Goal: Task Accomplishment & Management: Manage account settings

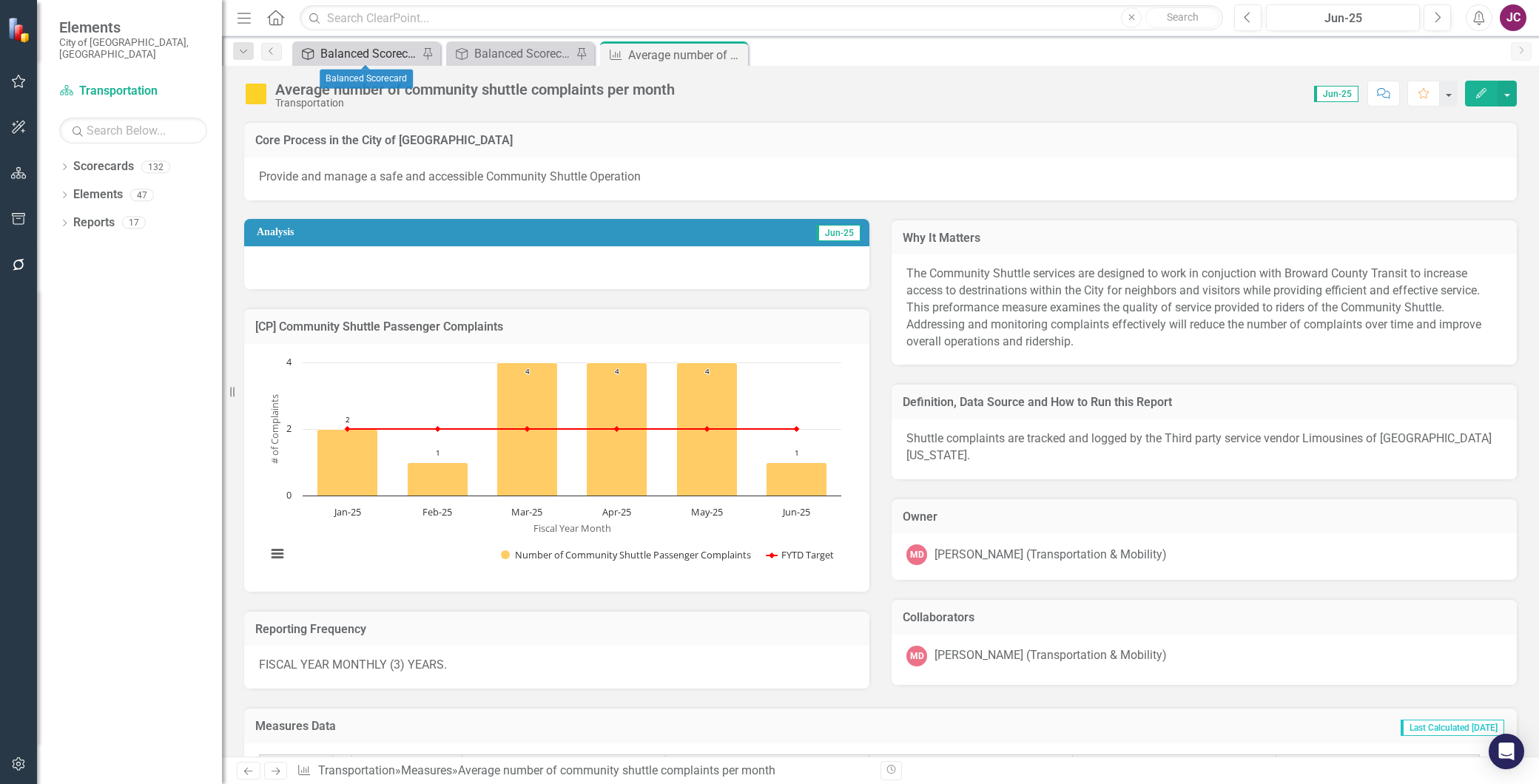
click at [348, 55] on div "Balanced Scorecard" at bounding box center [369, 54] width 98 height 19
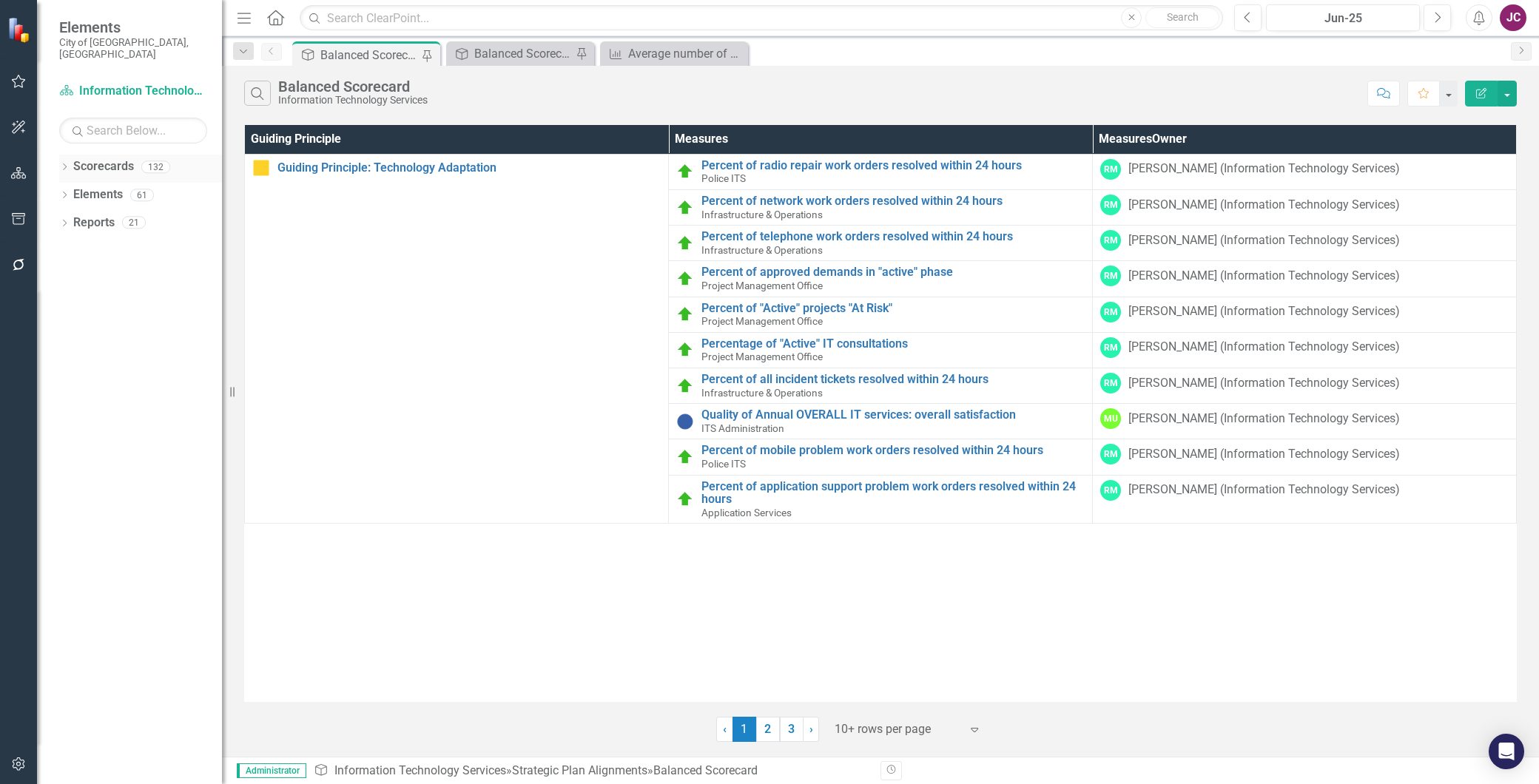
click at [67, 164] on icon "Dropdown" at bounding box center [64, 168] width 10 height 8
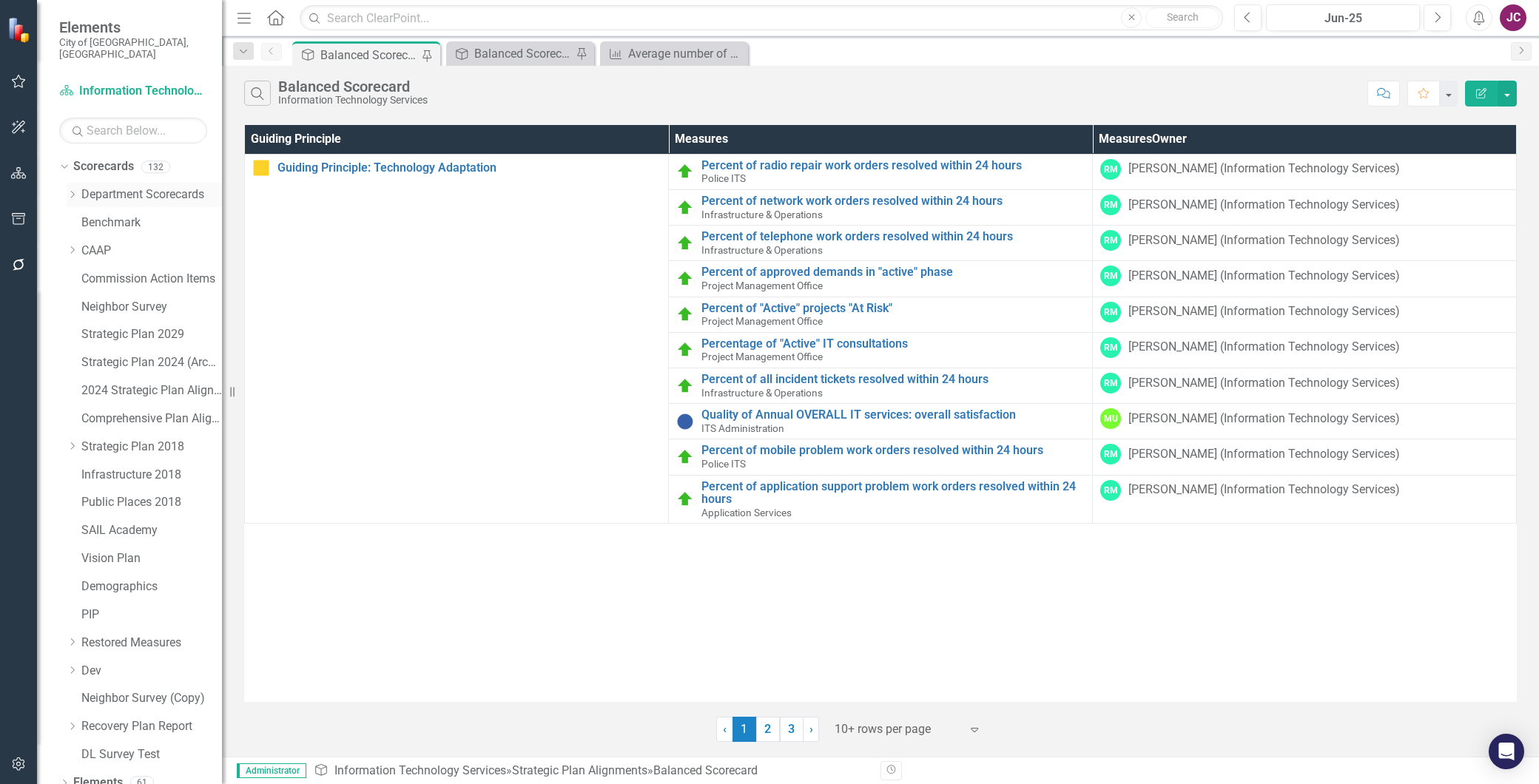
click at [72, 190] on icon "Dropdown" at bounding box center [72, 194] width 11 height 9
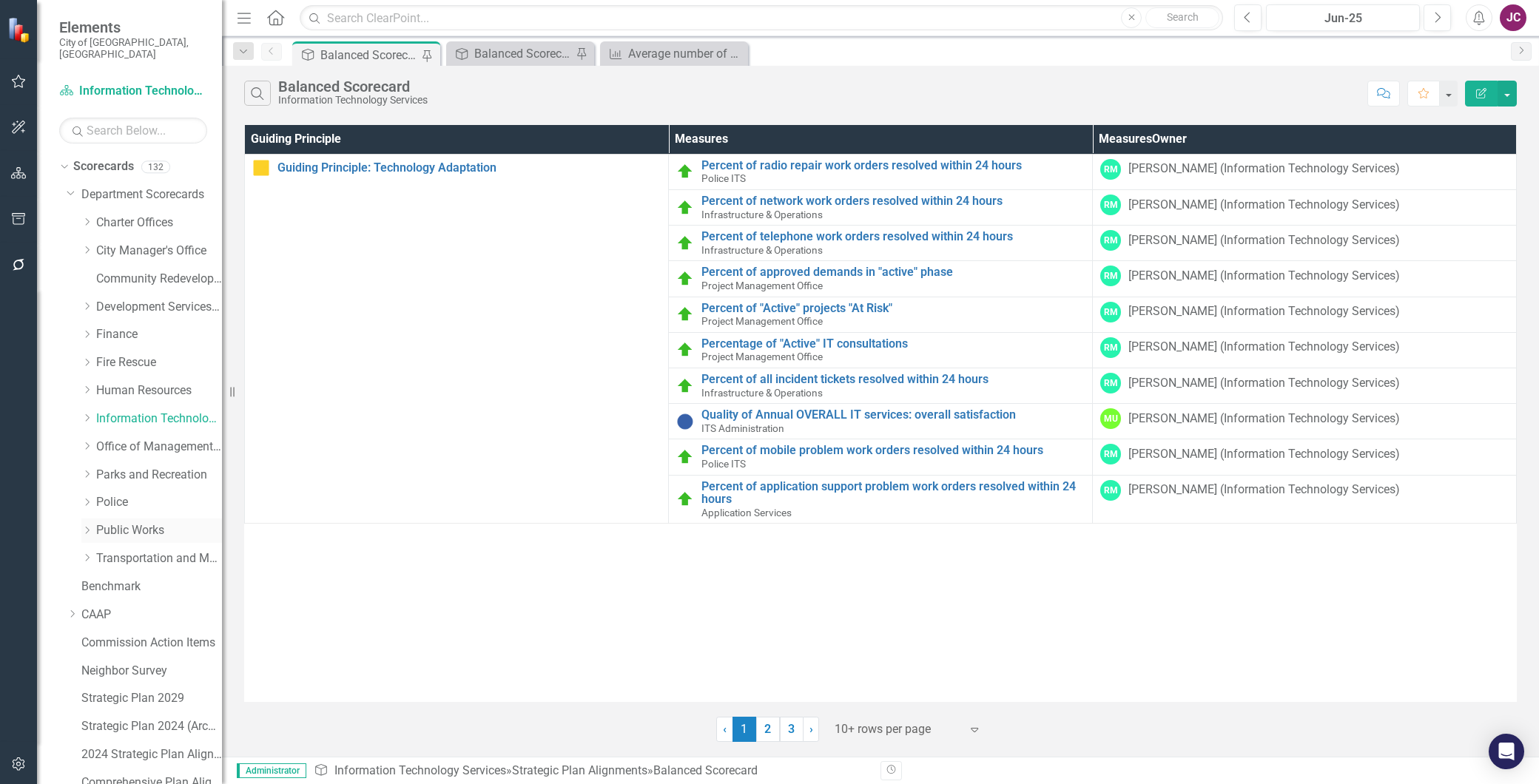
click at [121, 522] on link "Public Works" at bounding box center [159, 531] width 126 height 17
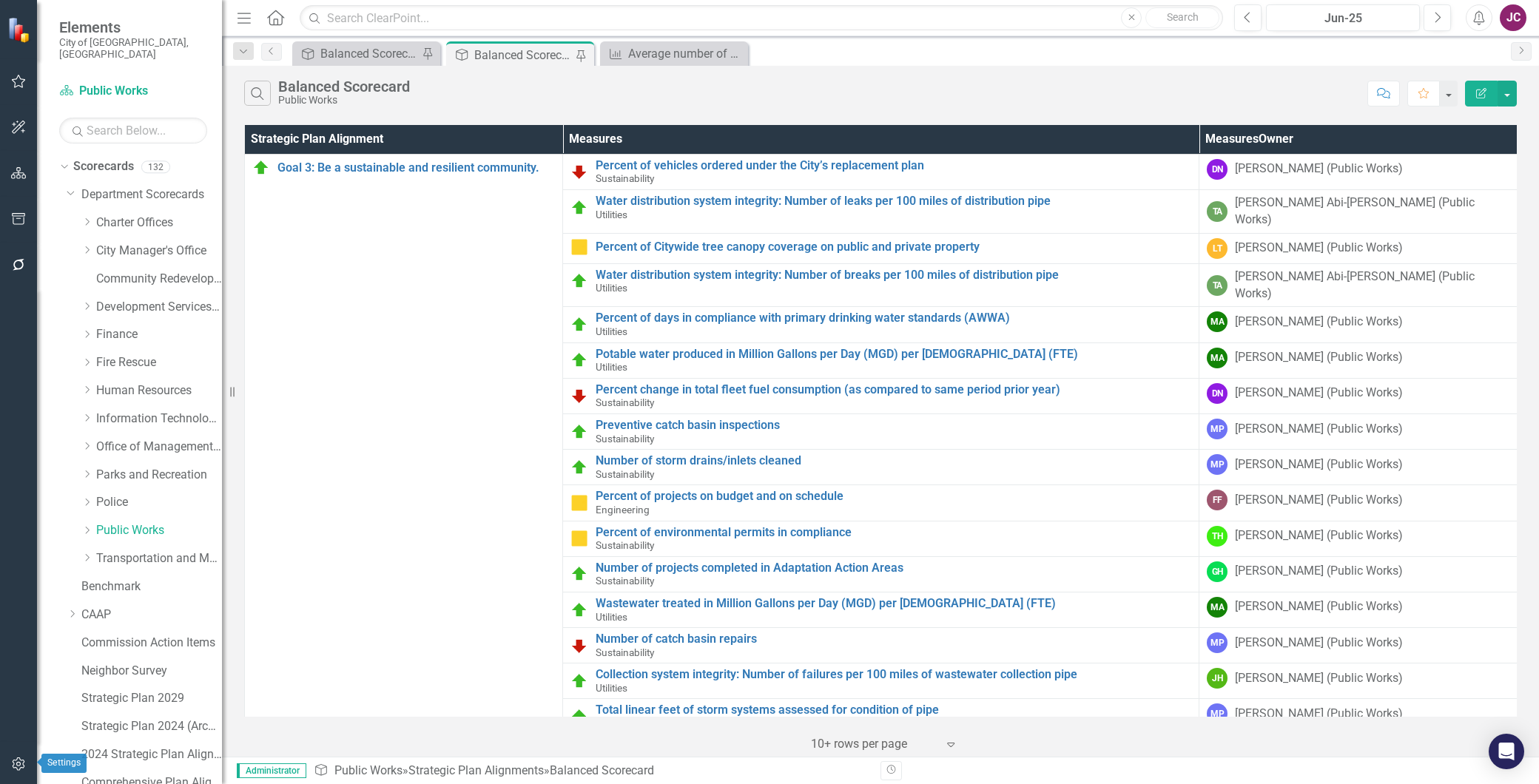
click at [17, 759] on icon "button" at bounding box center [19, 764] width 16 height 12
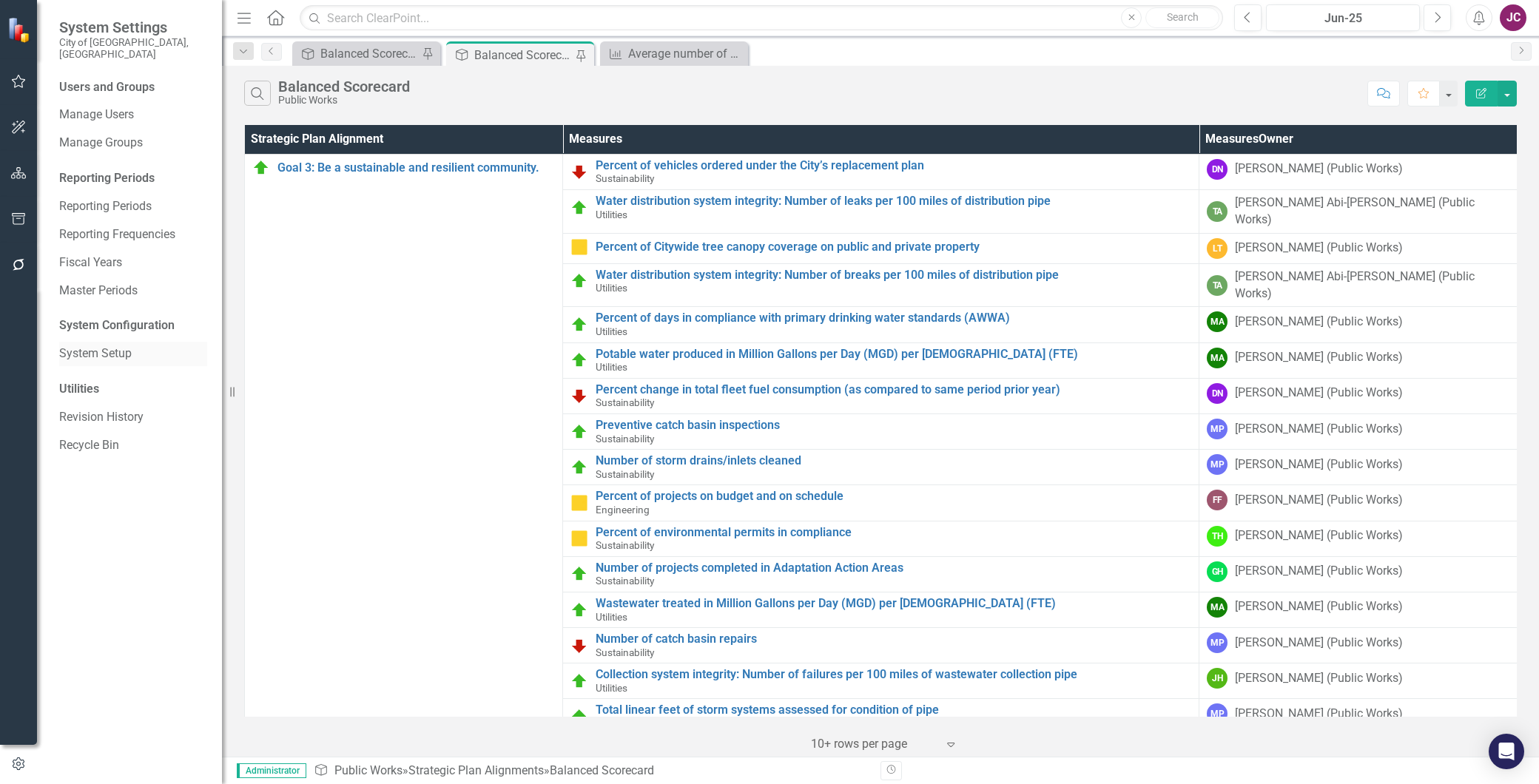
click at [85, 346] on link "System Setup" at bounding box center [133, 354] width 148 height 17
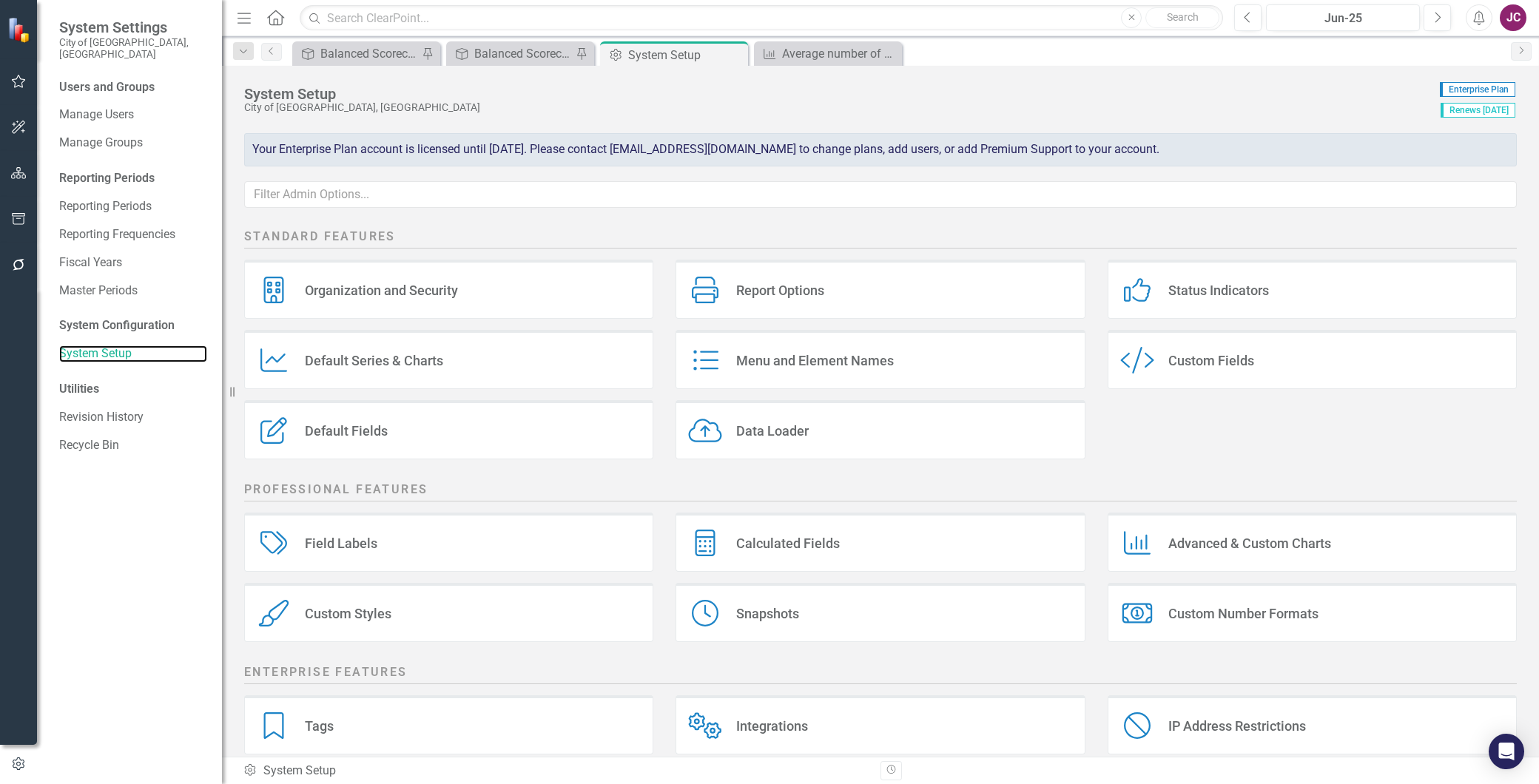
scroll to position [92, 0]
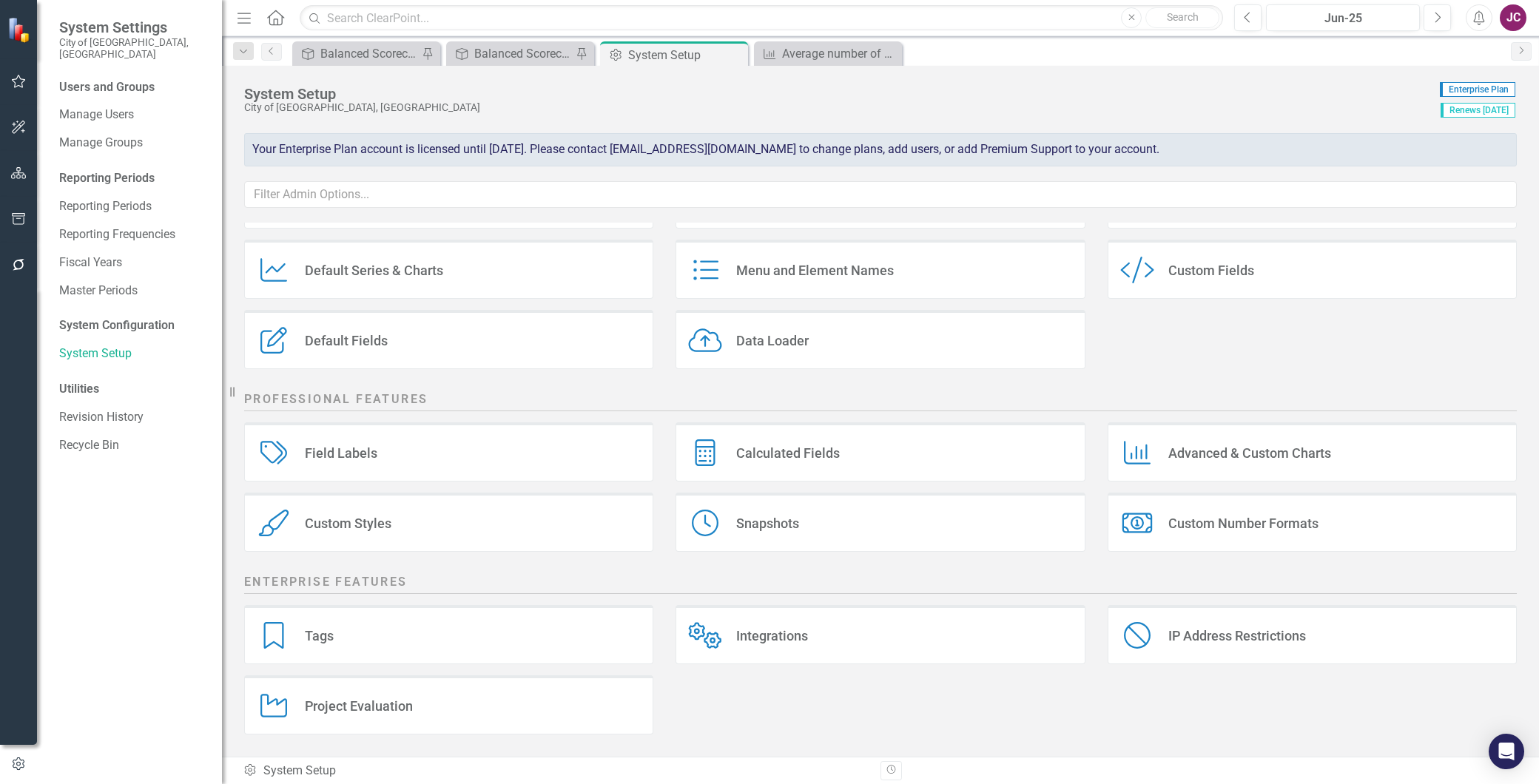
click at [784, 524] on div "Snapshots" at bounding box center [767, 524] width 63 height 17
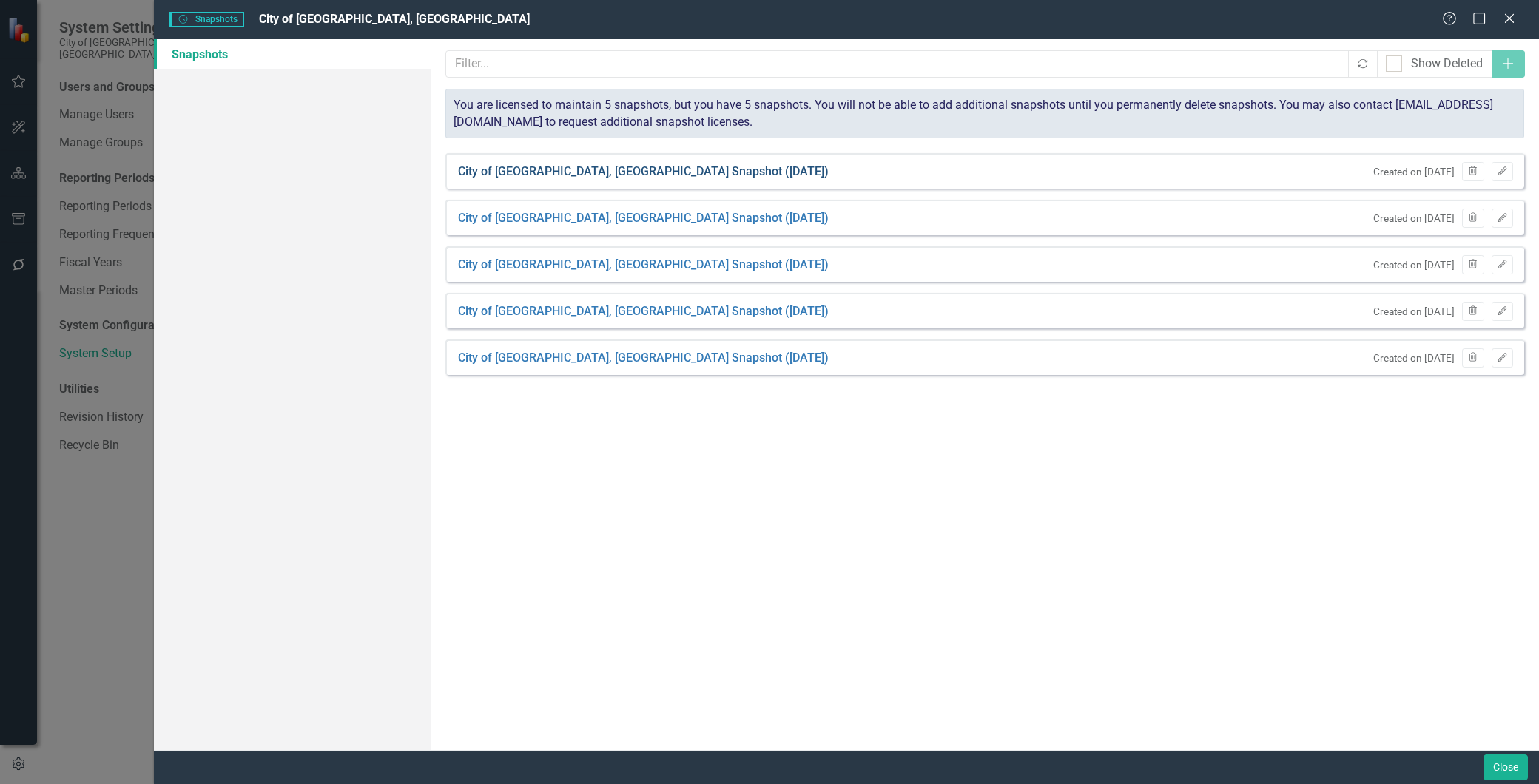
click at [616, 167] on link "City of [GEOGRAPHIC_DATA], [GEOGRAPHIC_DATA] Snapshot ([DATE])" at bounding box center [643, 172] width 371 height 17
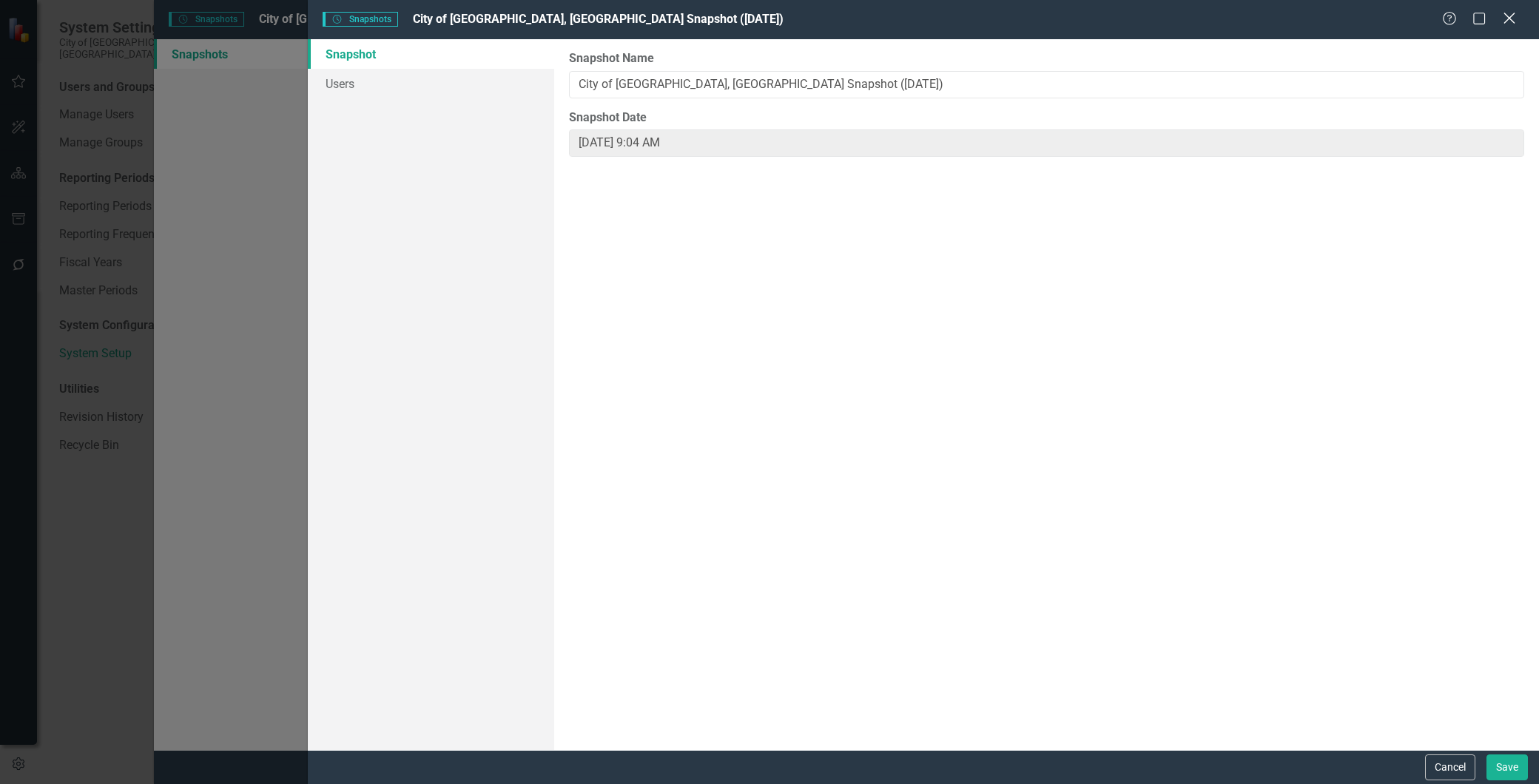
click at [1511, 16] on icon "Close" at bounding box center [1509, 18] width 19 height 14
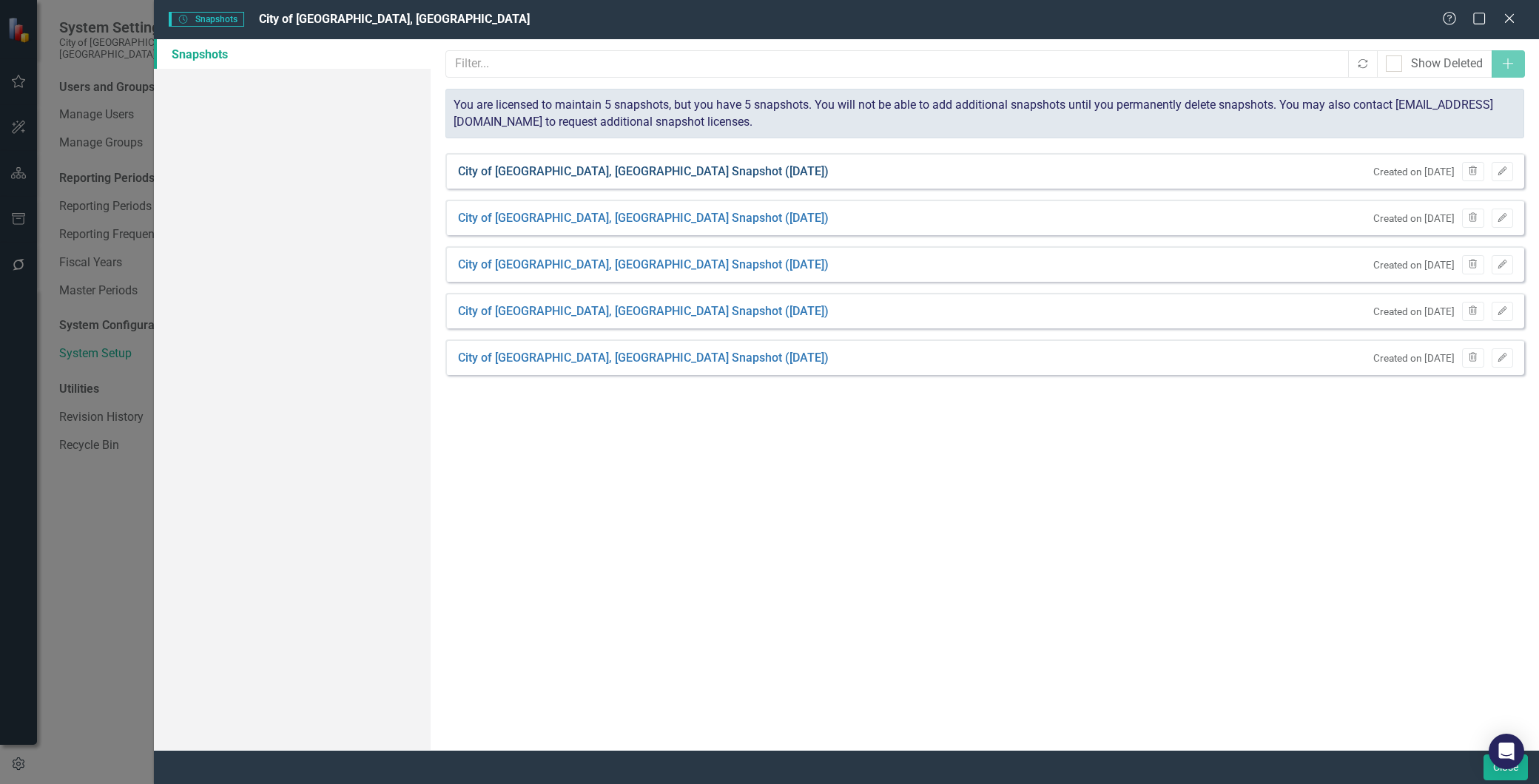
click at [623, 170] on link "City of [GEOGRAPHIC_DATA], [GEOGRAPHIC_DATA] Snapshot ([DATE])" at bounding box center [643, 172] width 371 height 17
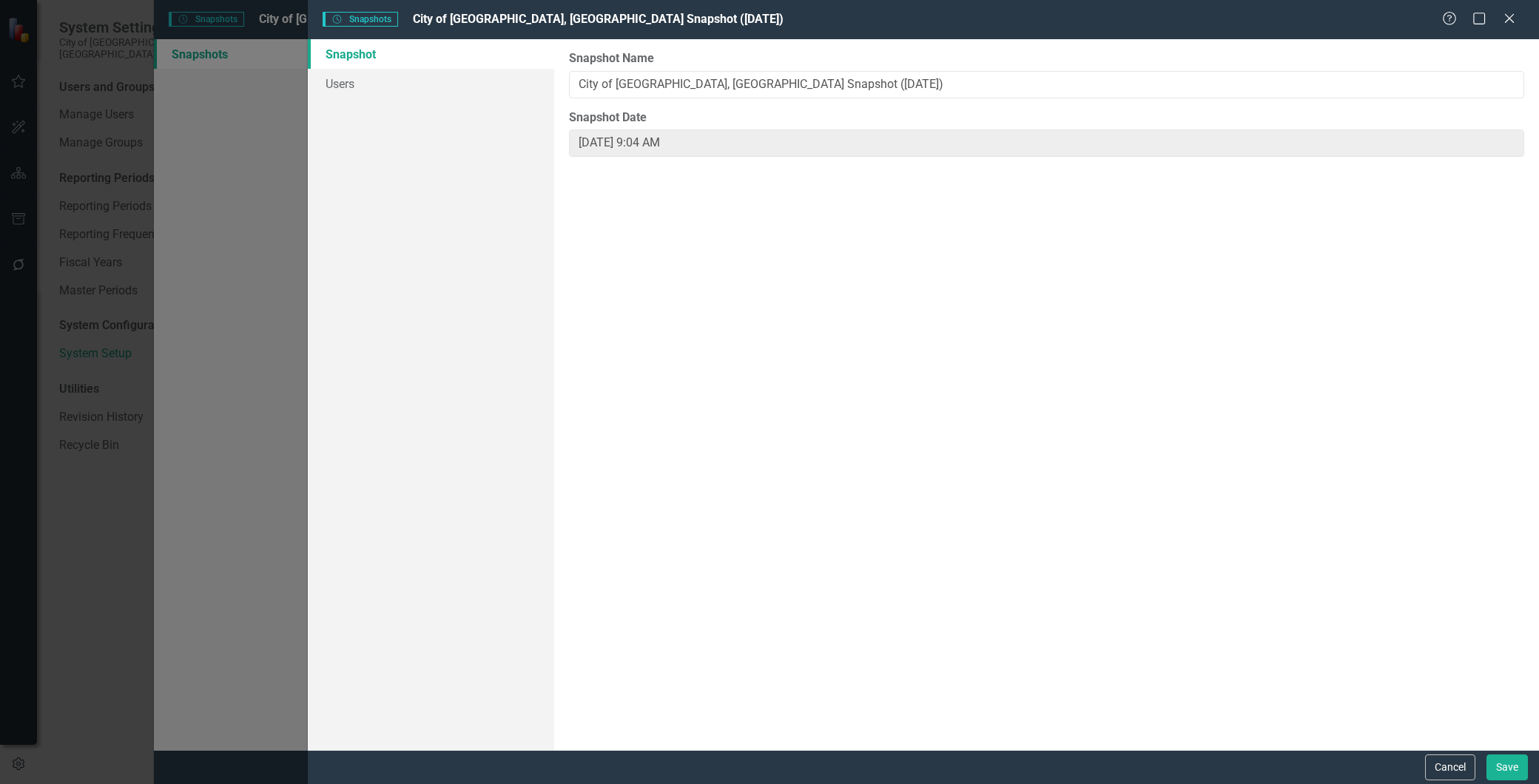
click at [348, 53] on link "Snapshot" at bounding box center [431, 54] width 246 height 30
click at [1504, 19] on icon "Close" at bounding box center [1509, 18] width 19 height 14
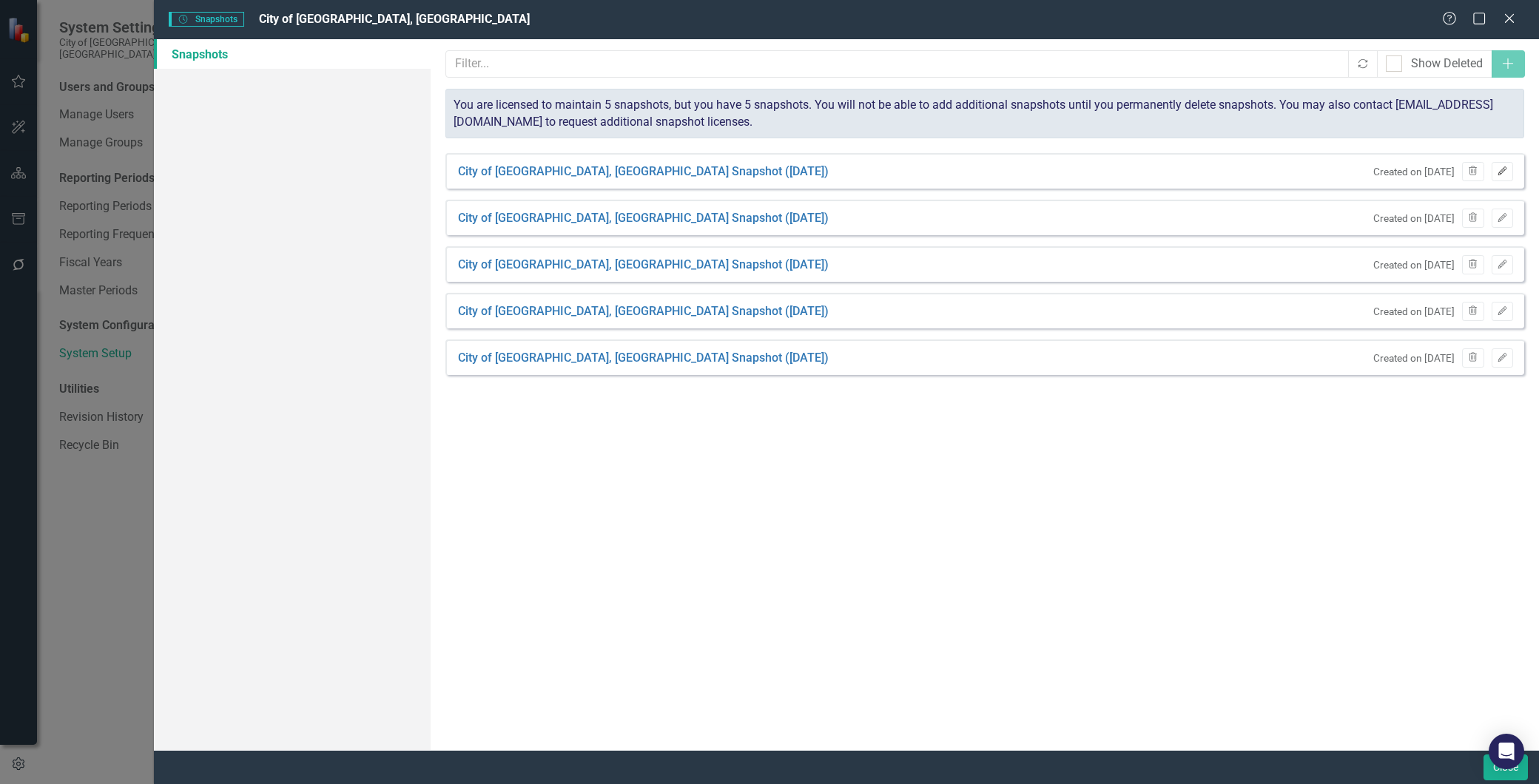
click at [1505, 170] on icon "button" at bounding box center [1502, 170] width 9 height 9
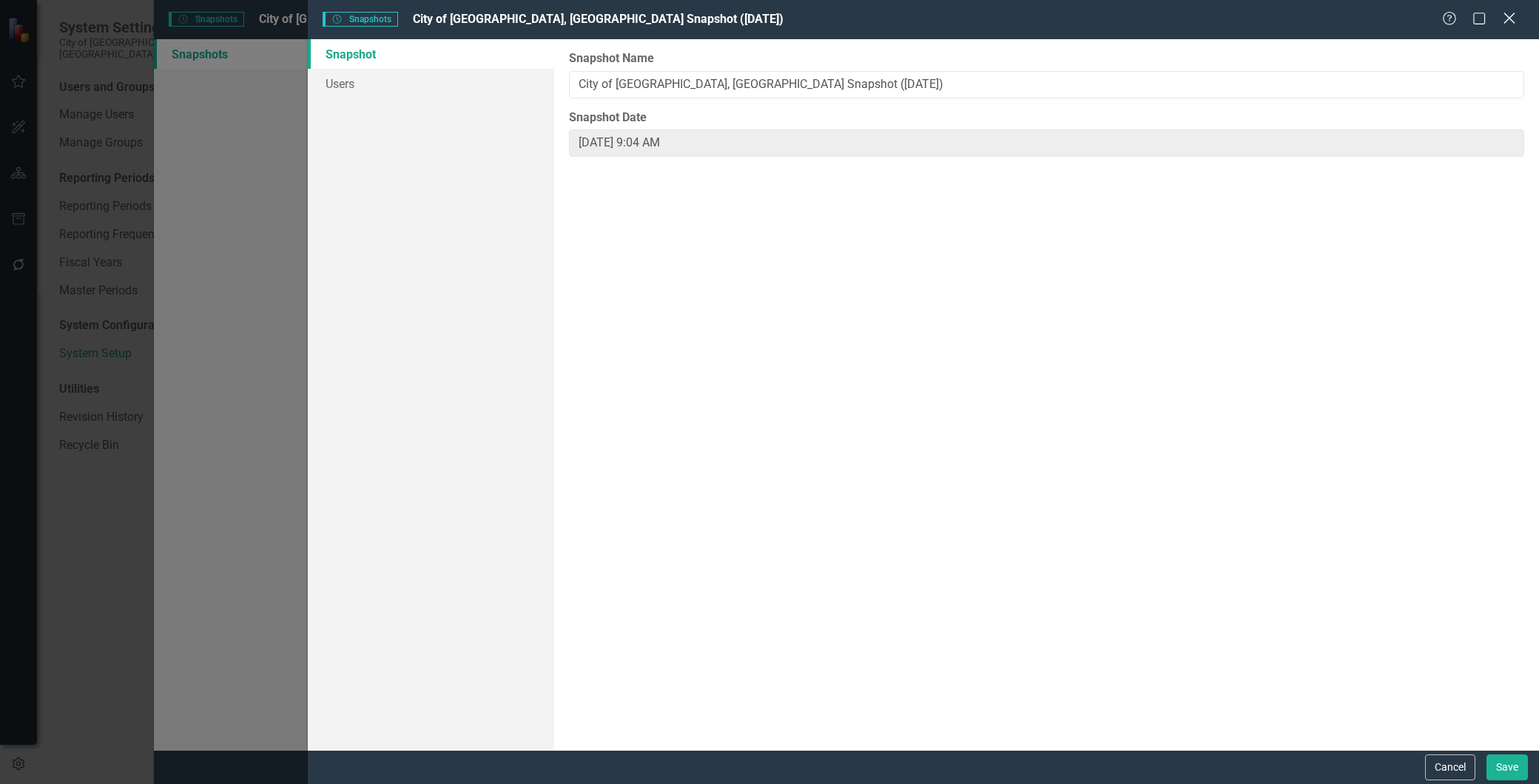
click at [1511, 19] on icon "Close" at bounding box center [1509, 18] width 19 height 14
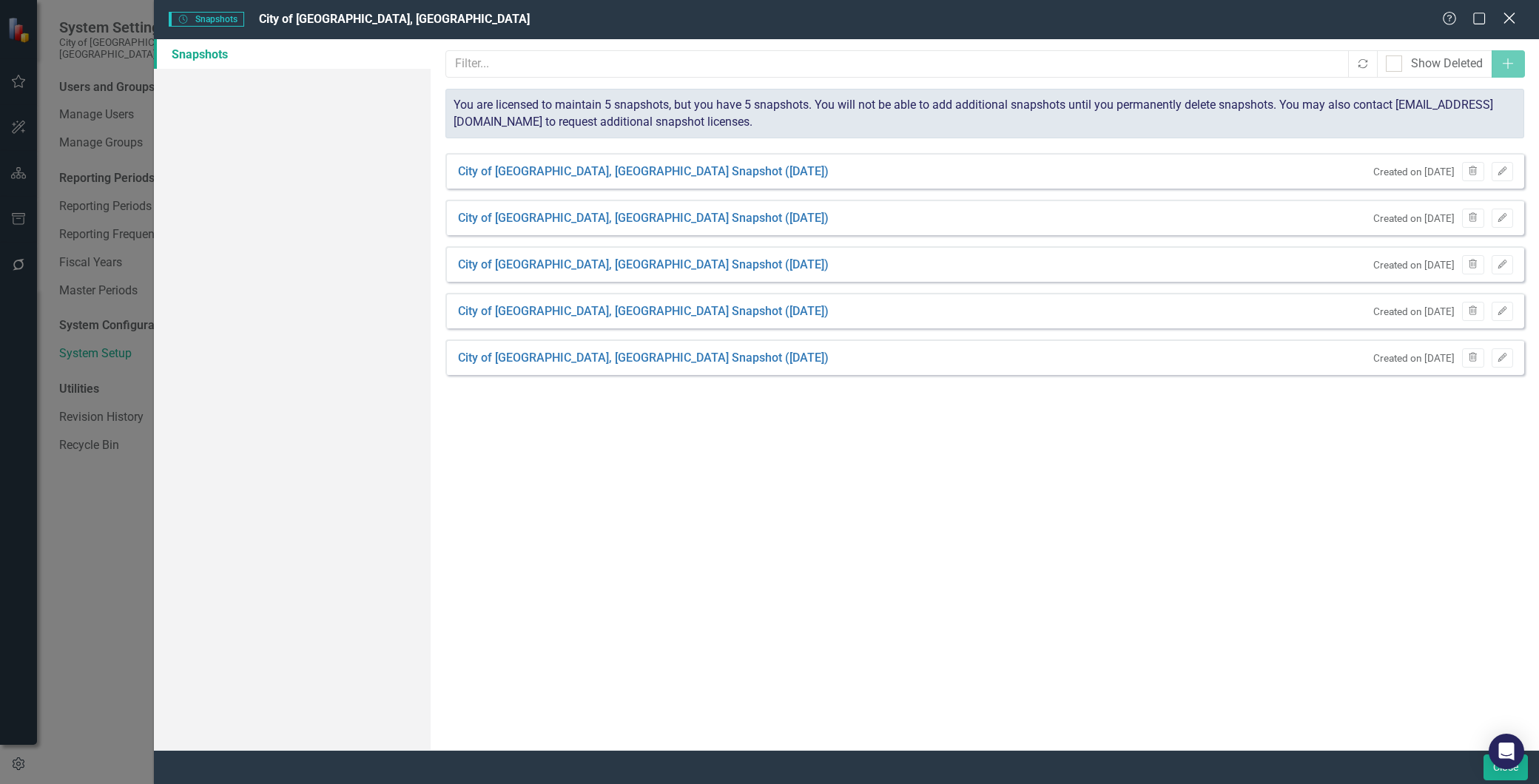
click at [1506, 21] on icon "Close" at bounding box center [1509, 18] width 19 height 14
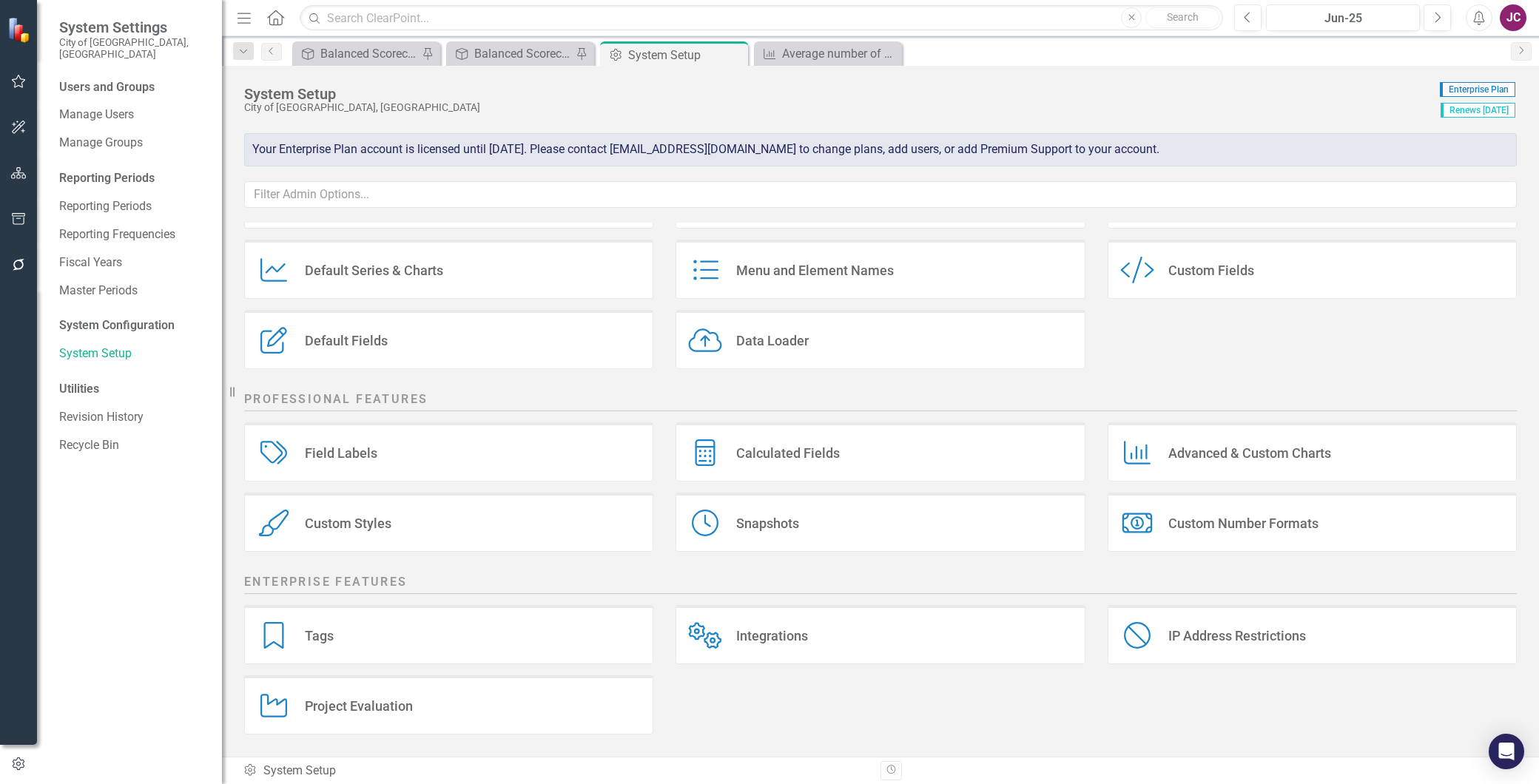
click at [741, 521] on div "Snapshots" at bounding box center [767, 524] width 63 height 17
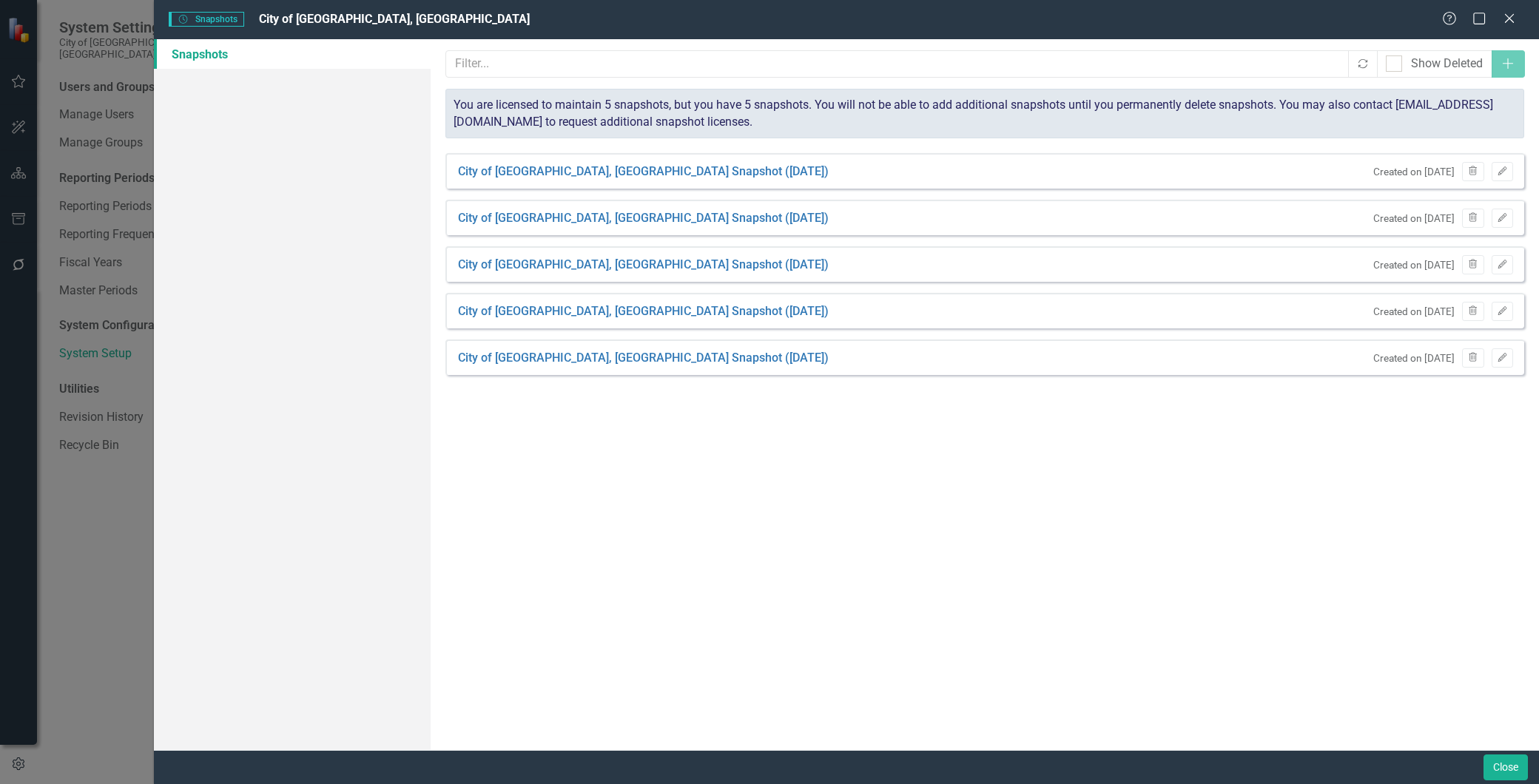
click at [190, 47] on link "Snapshots" at bounding box center [292, 54] width 277 height 30
click at [188, 51] on link "Snapshots" at bounding box center [292, 54] width 277 height 30
click at [1507, 18] on icon "Close" at bounding box center [1509, 18] width 19 height 14
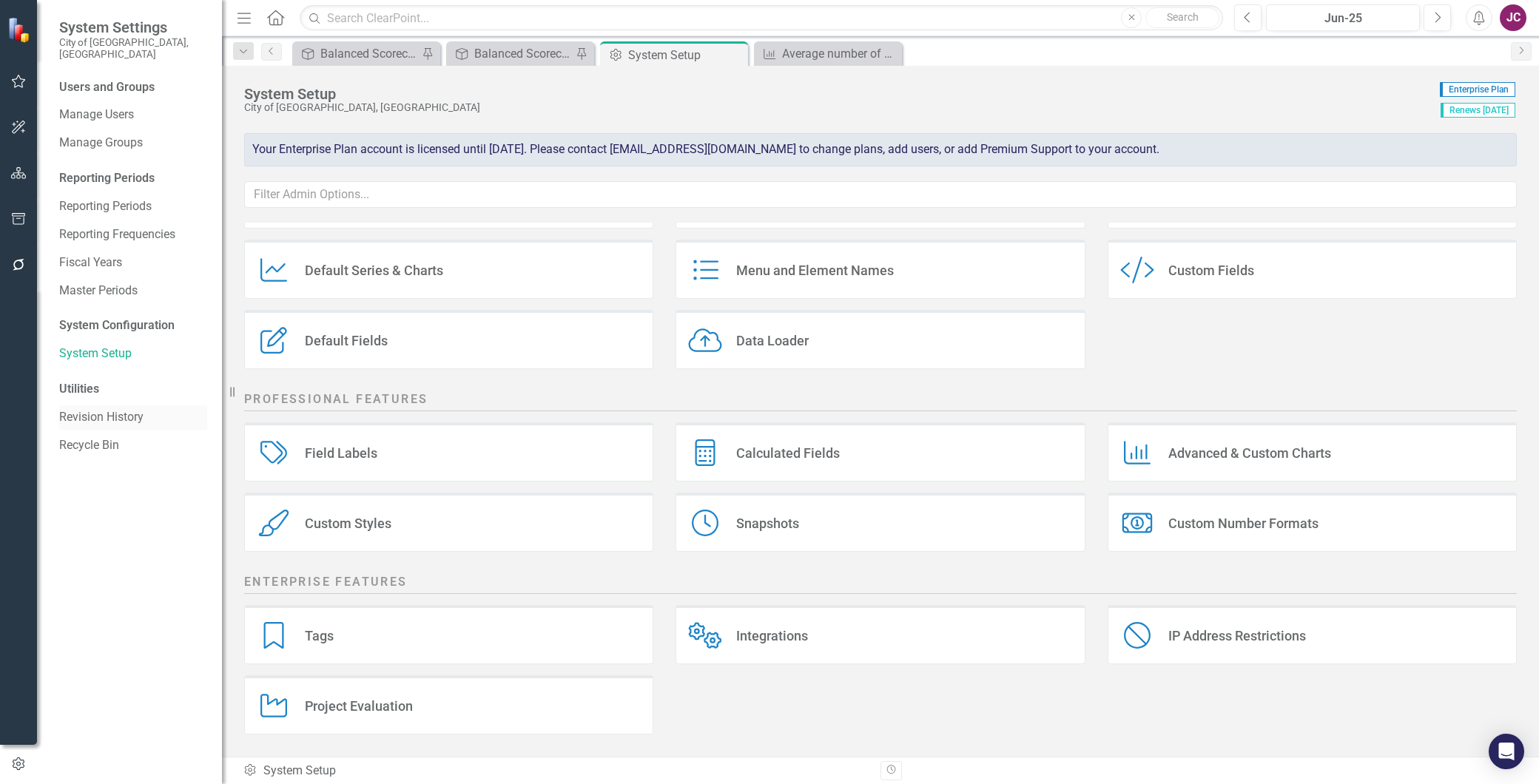
click at [110, 409] on link "Revision History" at bounding box center [133, 418] width 148 height 17
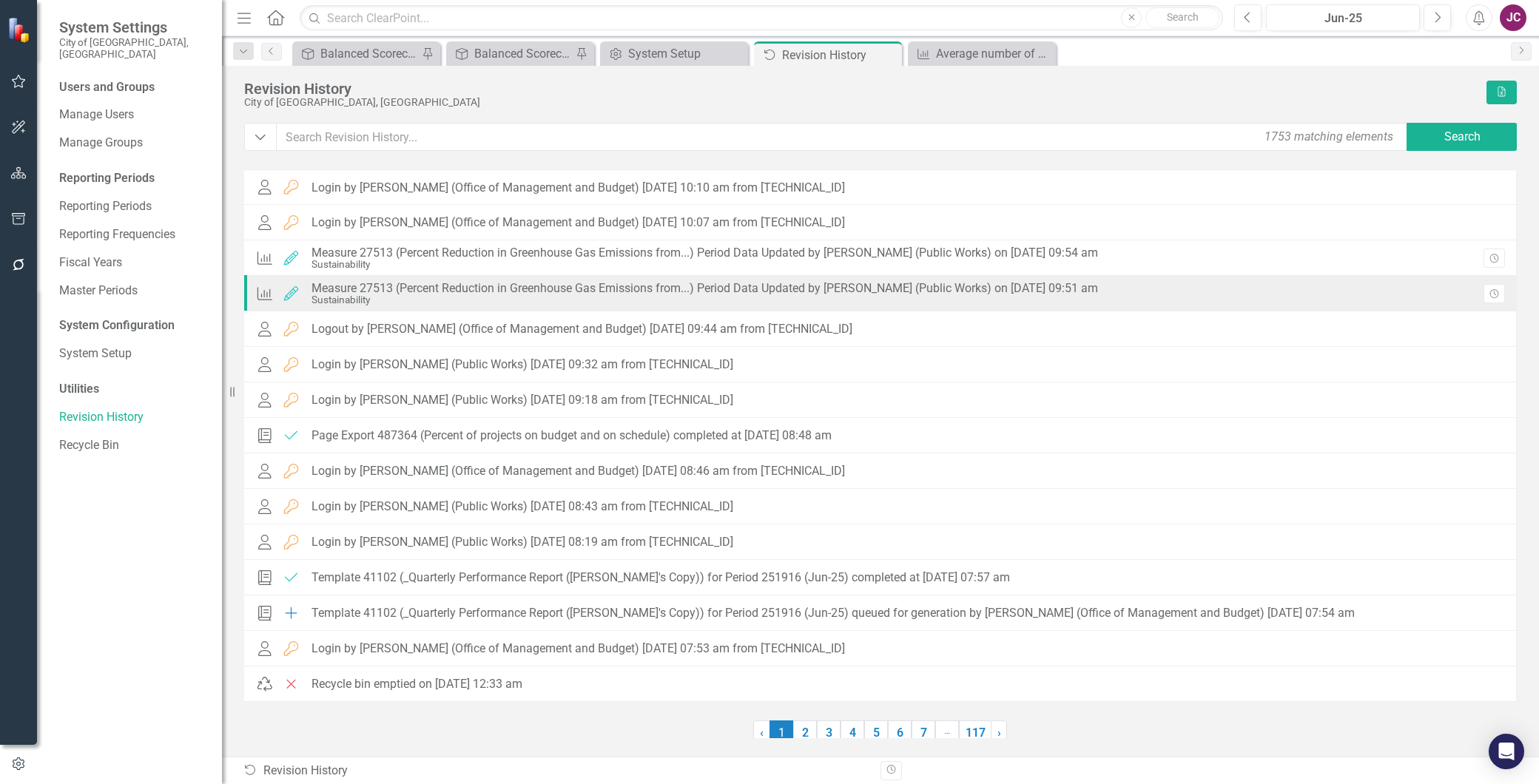
click at [761, 286] on div "Measure 27513 (Percent Reduction in Greenhouse Gas Emissions from...) Period Da…" at bounding box center [705, 288] width 787 height 13
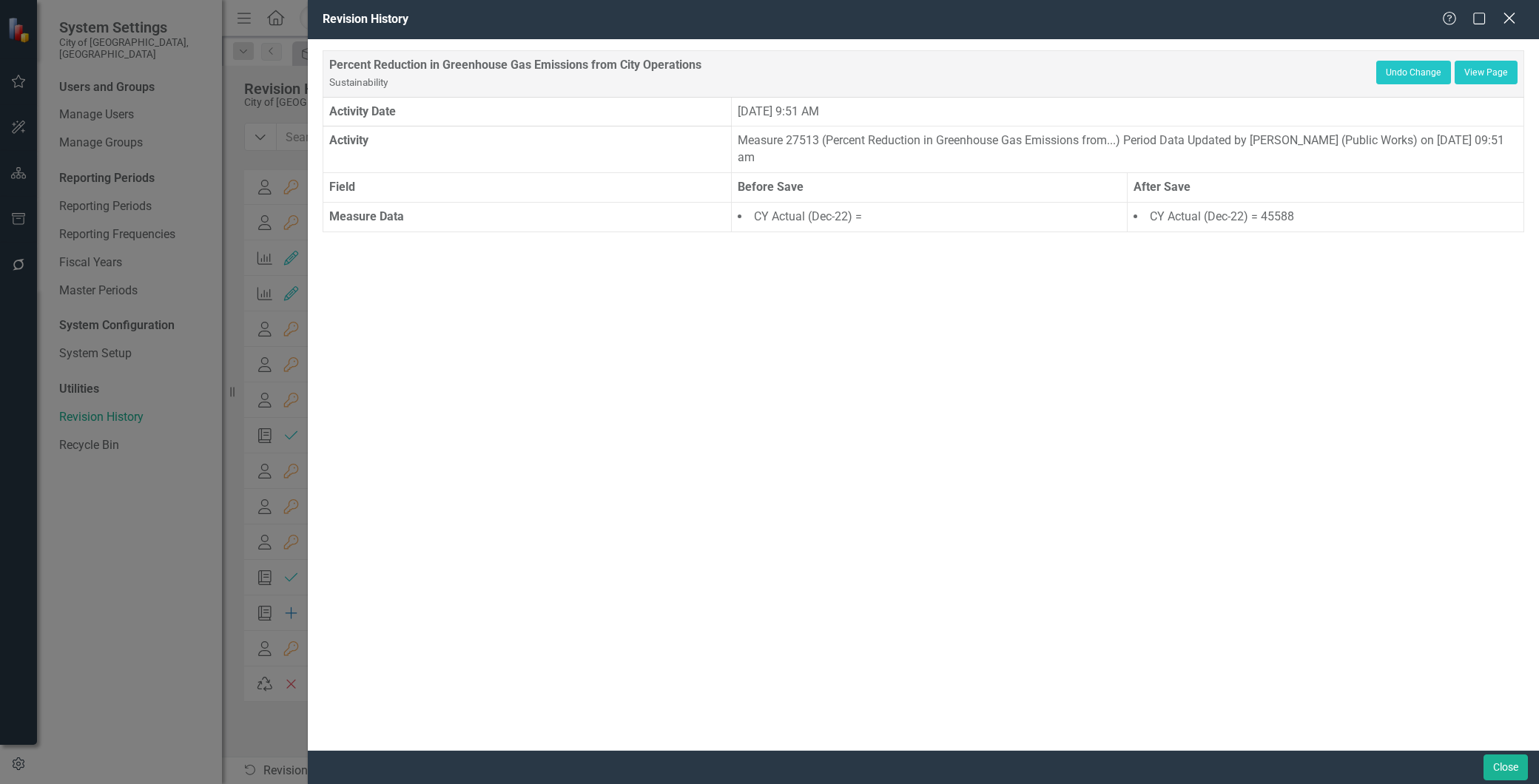
click at [1508, 17] on icon "Close" at bounding box center [1509, 18] width 19 height 14
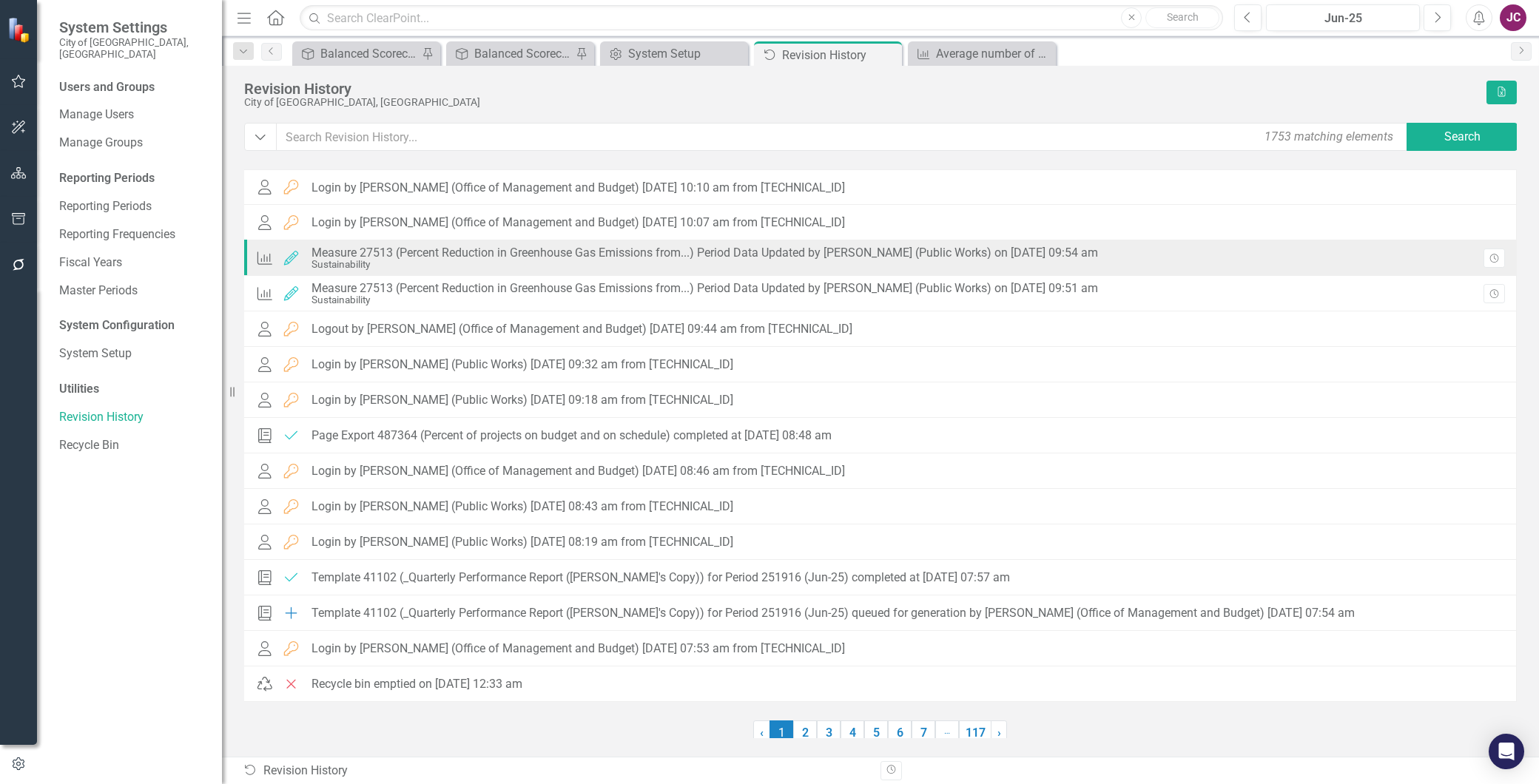
click at [478, 255] on div "Measure 27513 (Percent Reduction in Greenhouse Gas Emissions from...) Period Da…" at bounding box center [705, 253] width 787 height 13
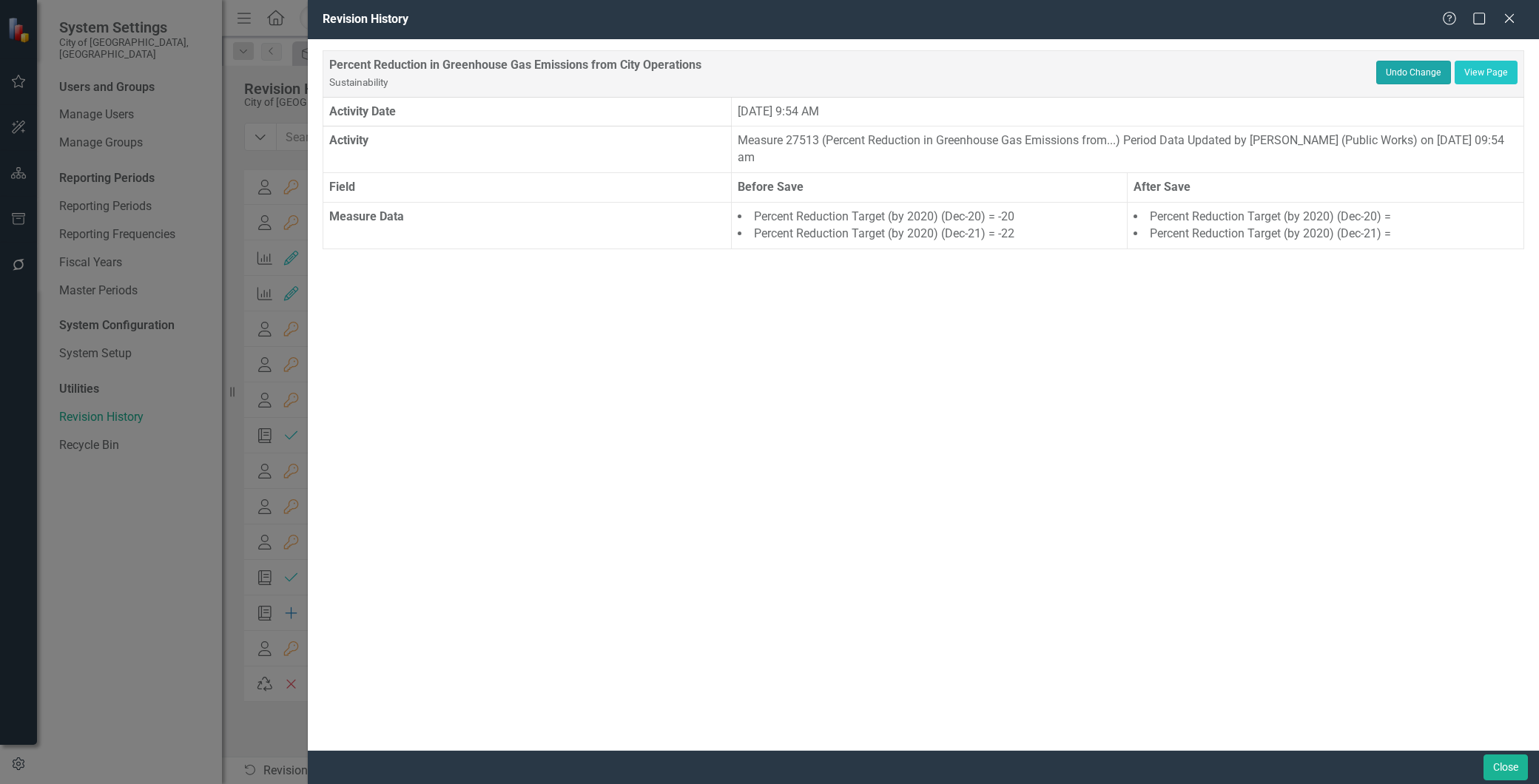
click at [1403, 67] on button "Undo Change" at bounding box center [1414, 72] width 75 height 23
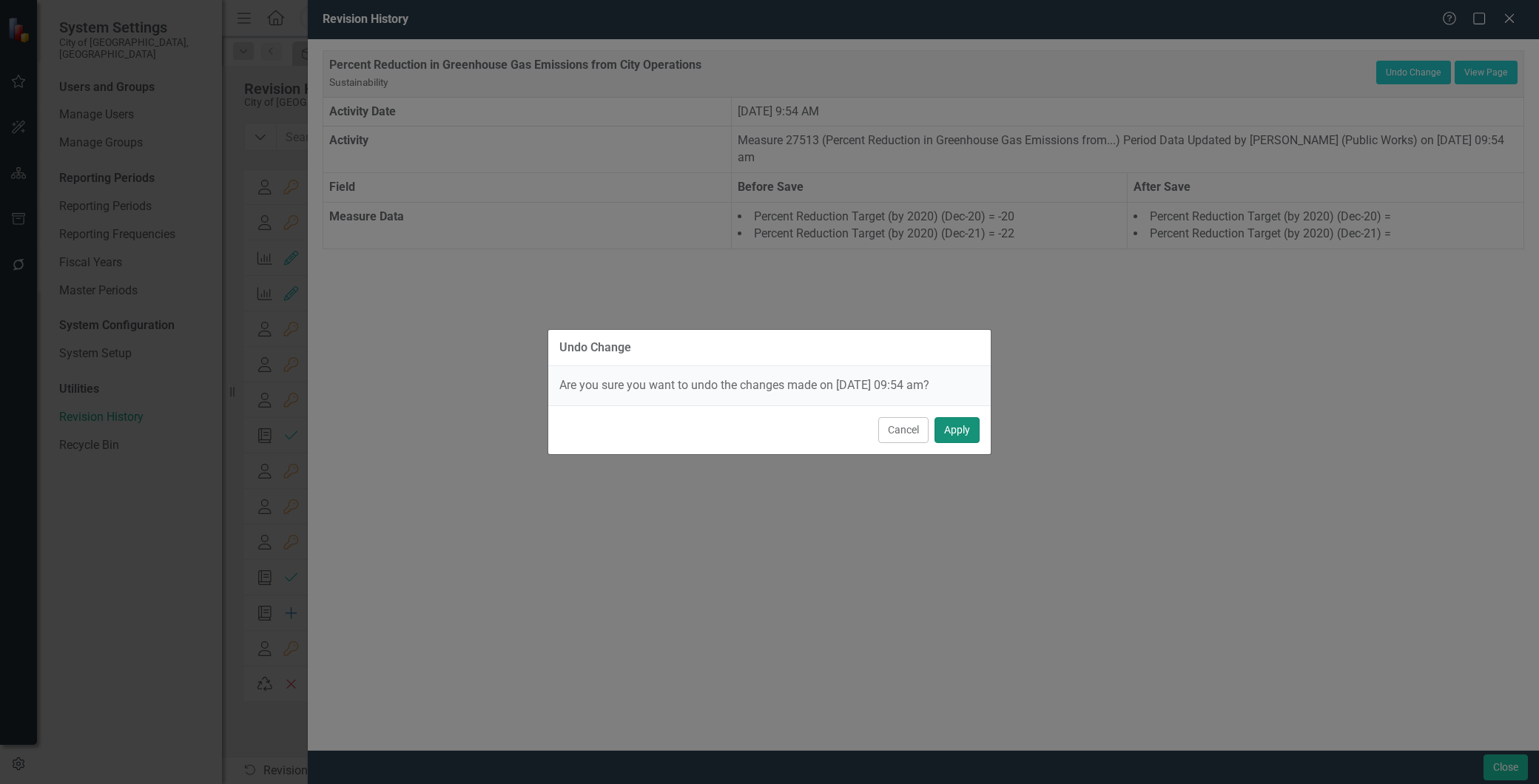
click at [958, 429] on button "Apply" at bounding box center [958, 430] width 45 height 26
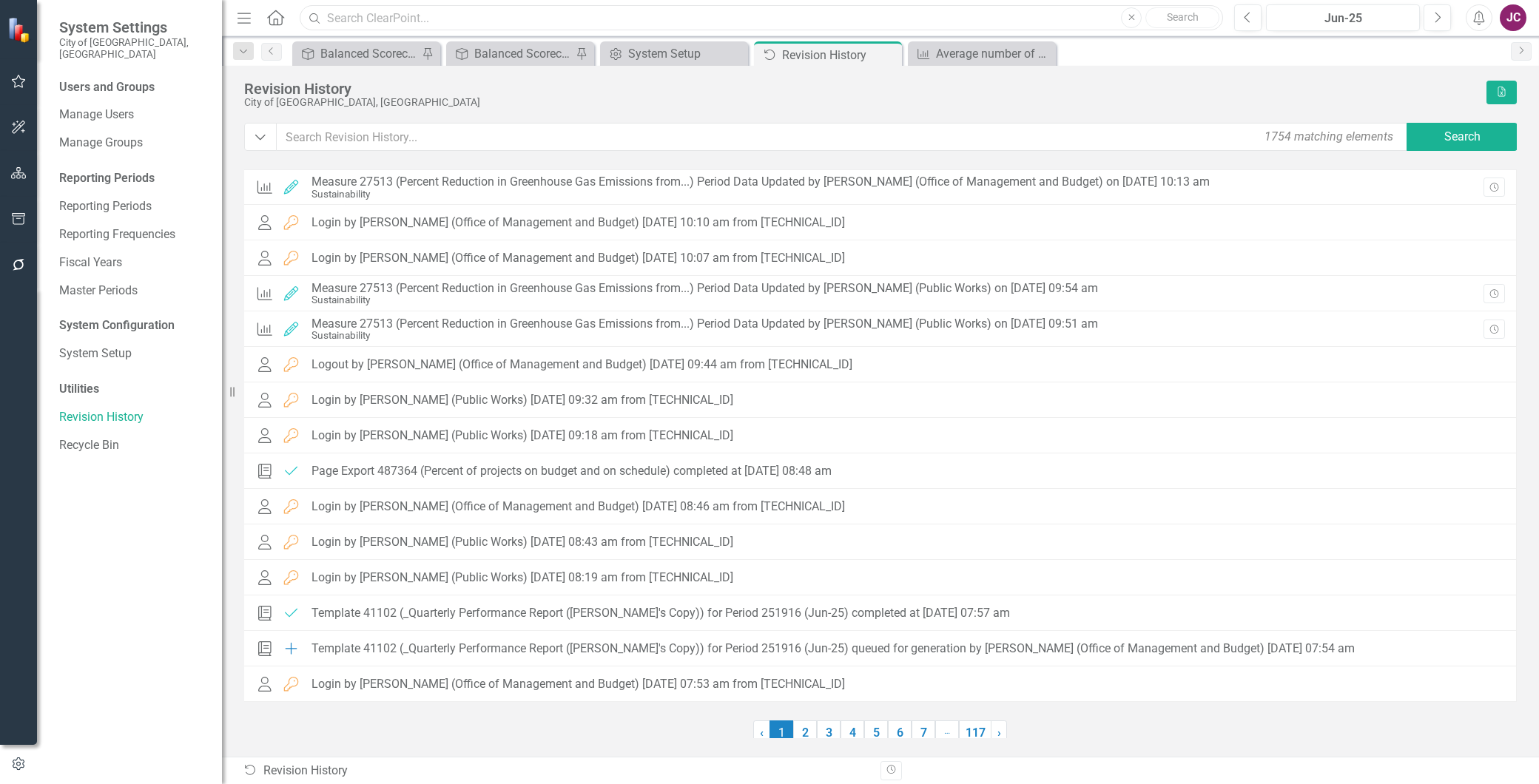
click at [350, 18] on input "text" at bounding box center [762, 18] width 923 height 26
type input "p"
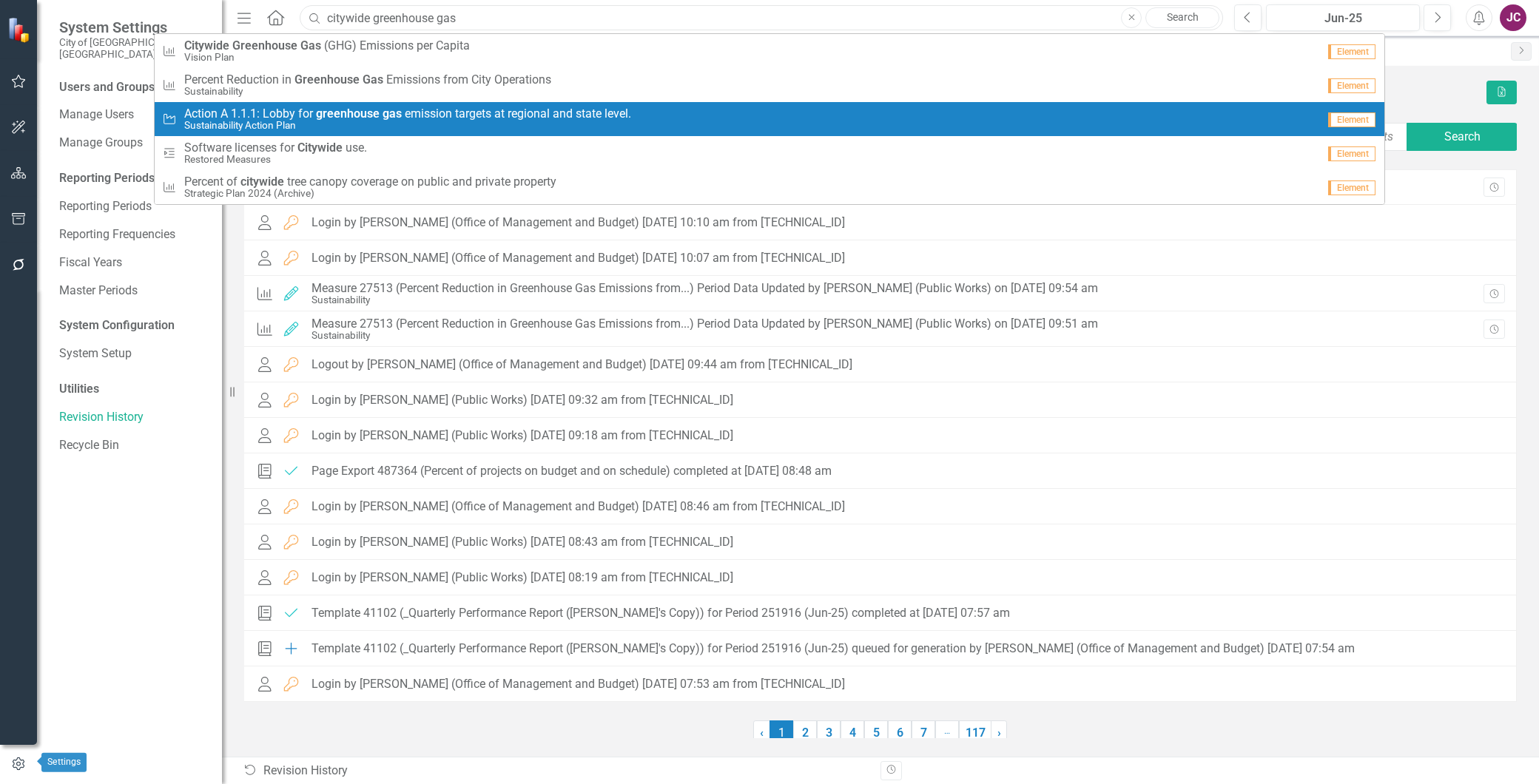
type input "citywide greenhouse gas"
click at [12, 764] on icon "button" at bounding box center [18, 764] width 16 height 13
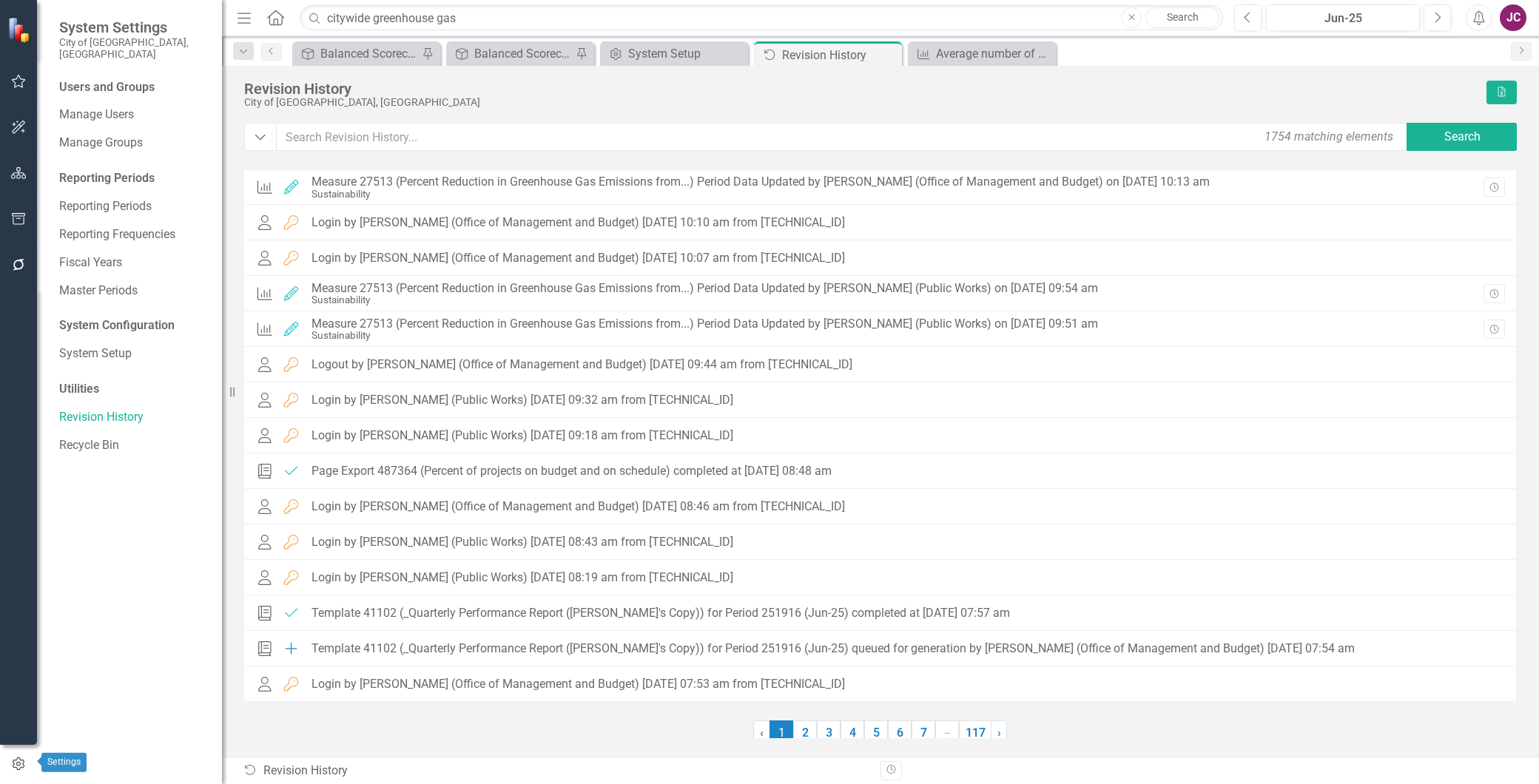
click at [17, 763] on icon "button" at bounding box center [18, 764] width 12 height 13
click at [85, 106] on link "Manage Users" at bounding box center [133, 115] width 148 height 17
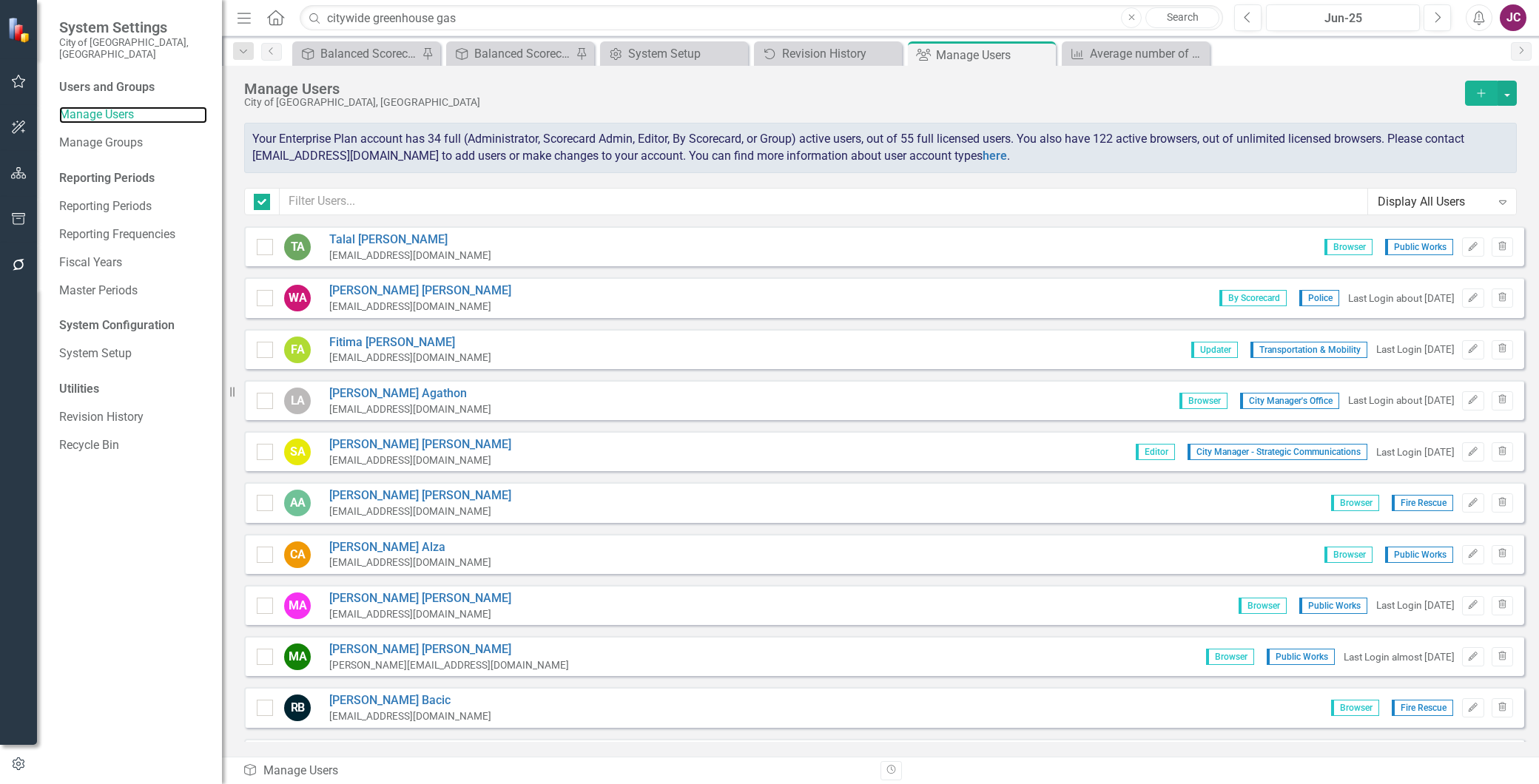
checkbox input "false"
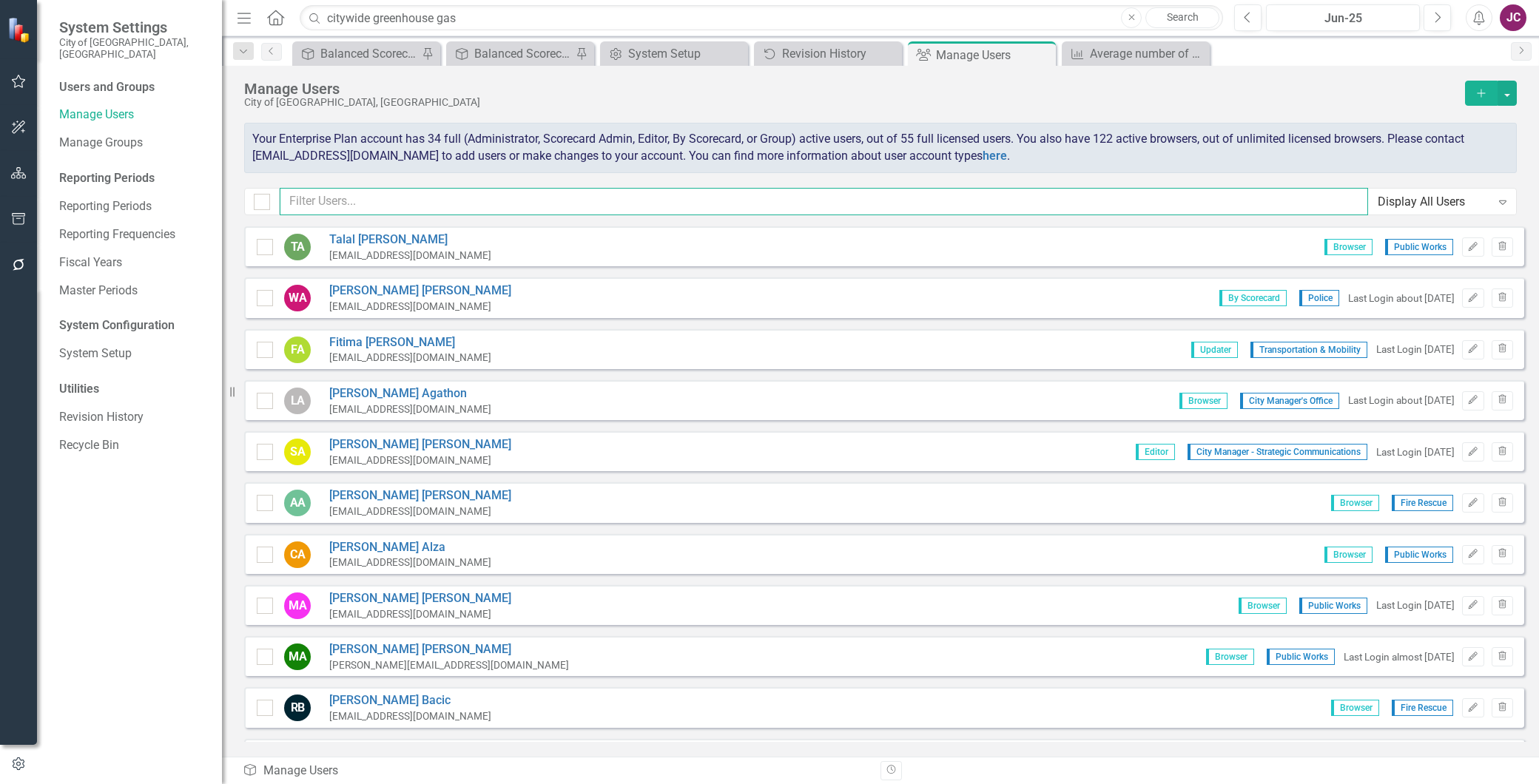
click at [347, 197] on input "text" at bounding box center [824, 201] width 1089 height 27
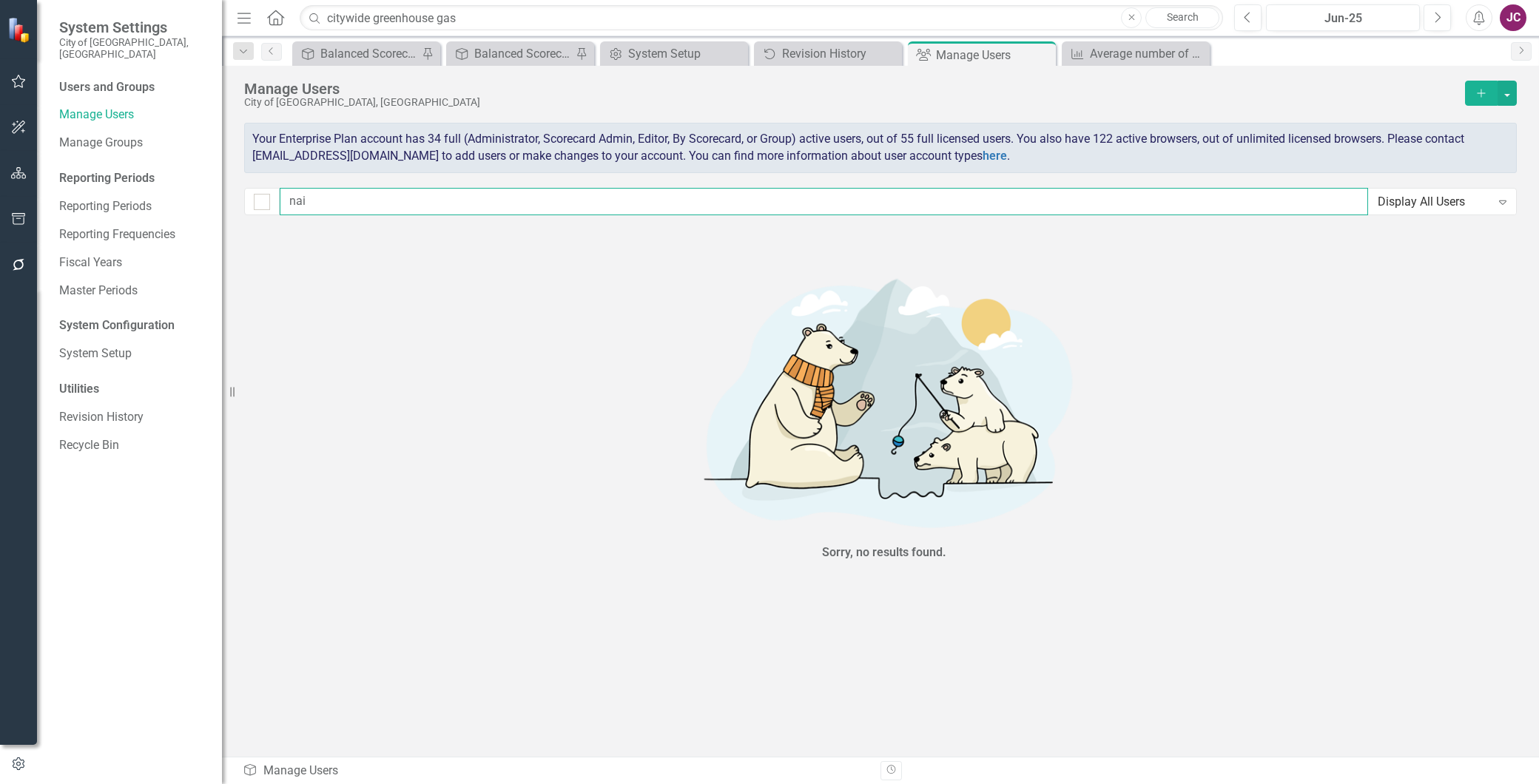
type input "na"
checkbox input "false"
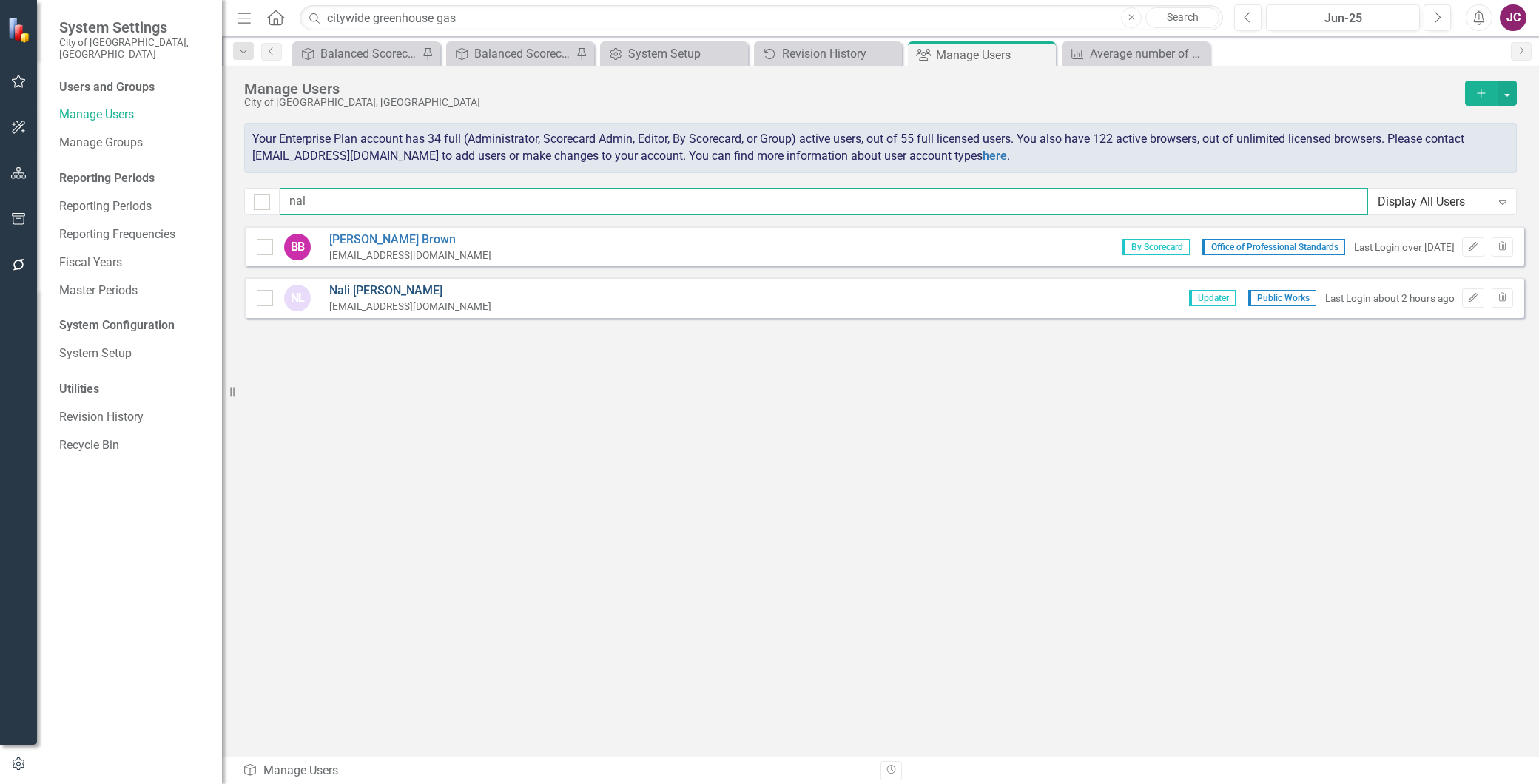
type input "nal"
click at [365, 292] on link "[PERSON_NAME]" at bounding box center [410, 291] width 162 height 17
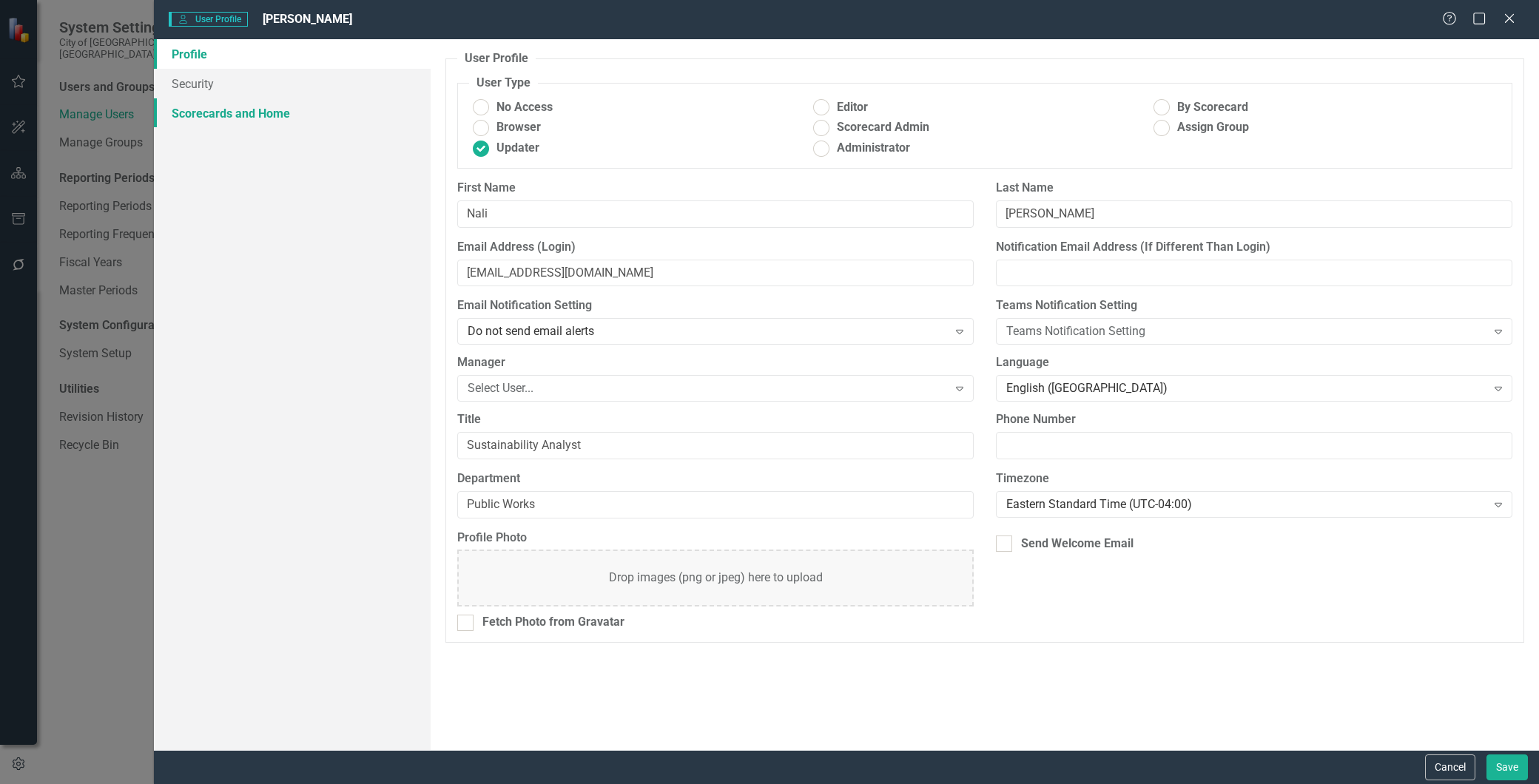
click at [226, 108] on link "Scorecards and Home" at bounding box center [292, 113] width 277 height 30
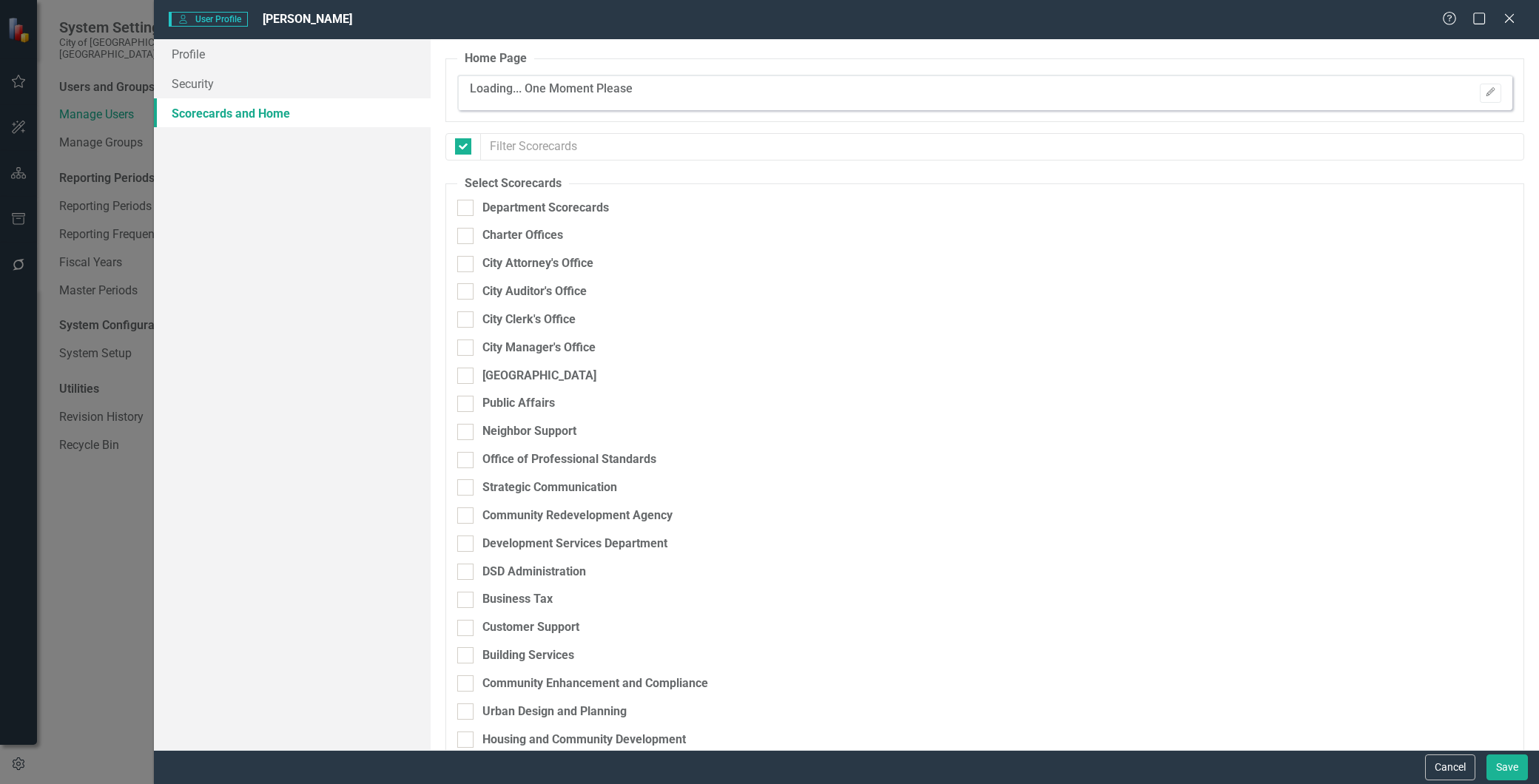
checkbox input "false"
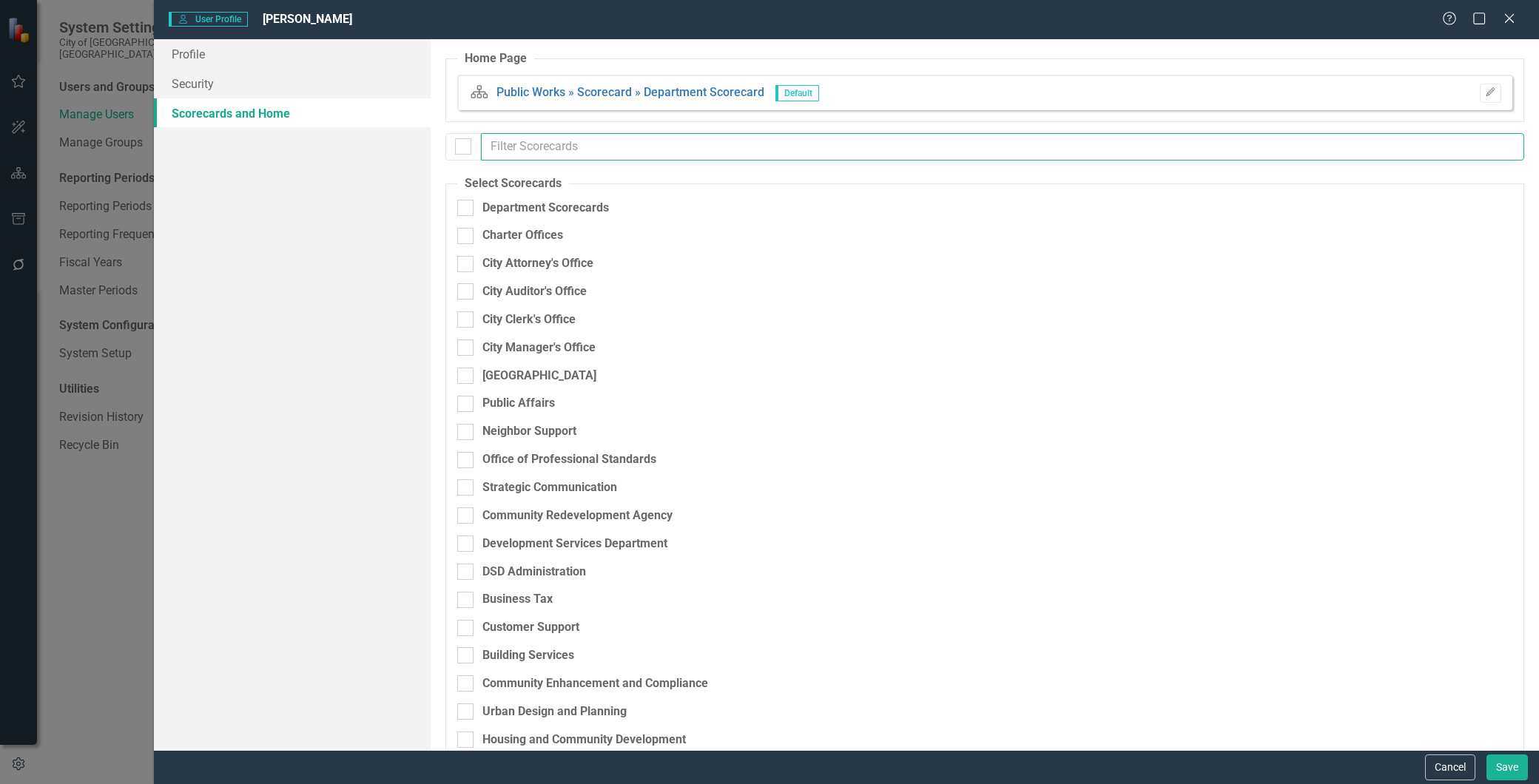
click at [522, 141] on input "text" at bounding box center [1003, 146] width 1043 height 27
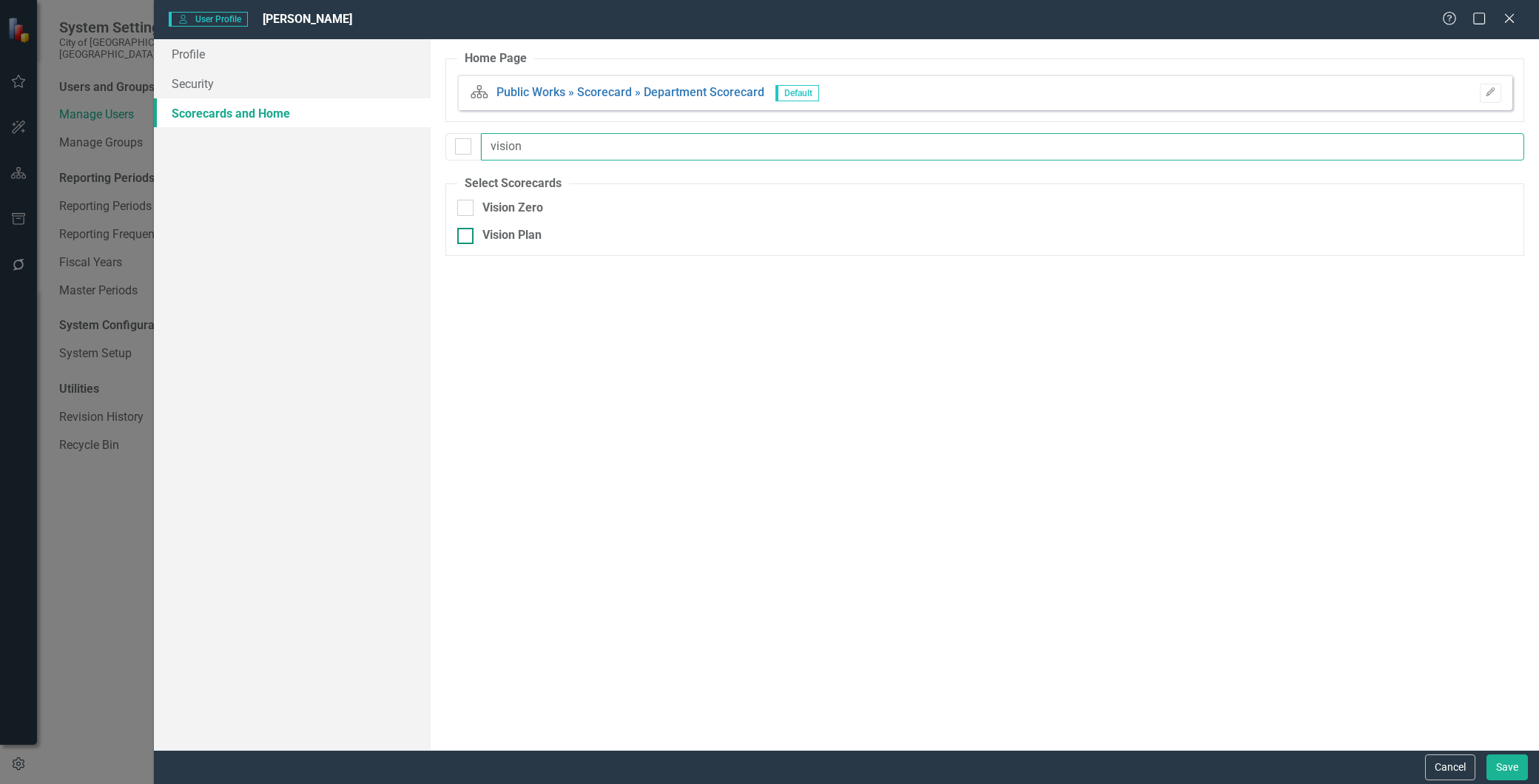
type input "vision"
click at [463, 237] on input "Vision Plan" at bounding box center [462, 232] width 9 height 9
checkbox input "true"
click at [533, 148] on input "vision" at bounding box center [1003, 146] width 1043 height 27
drag, startPoint x: 533, startPoint y: 148, endPoint x: 494, endPoint y: 148, distance: 39.0
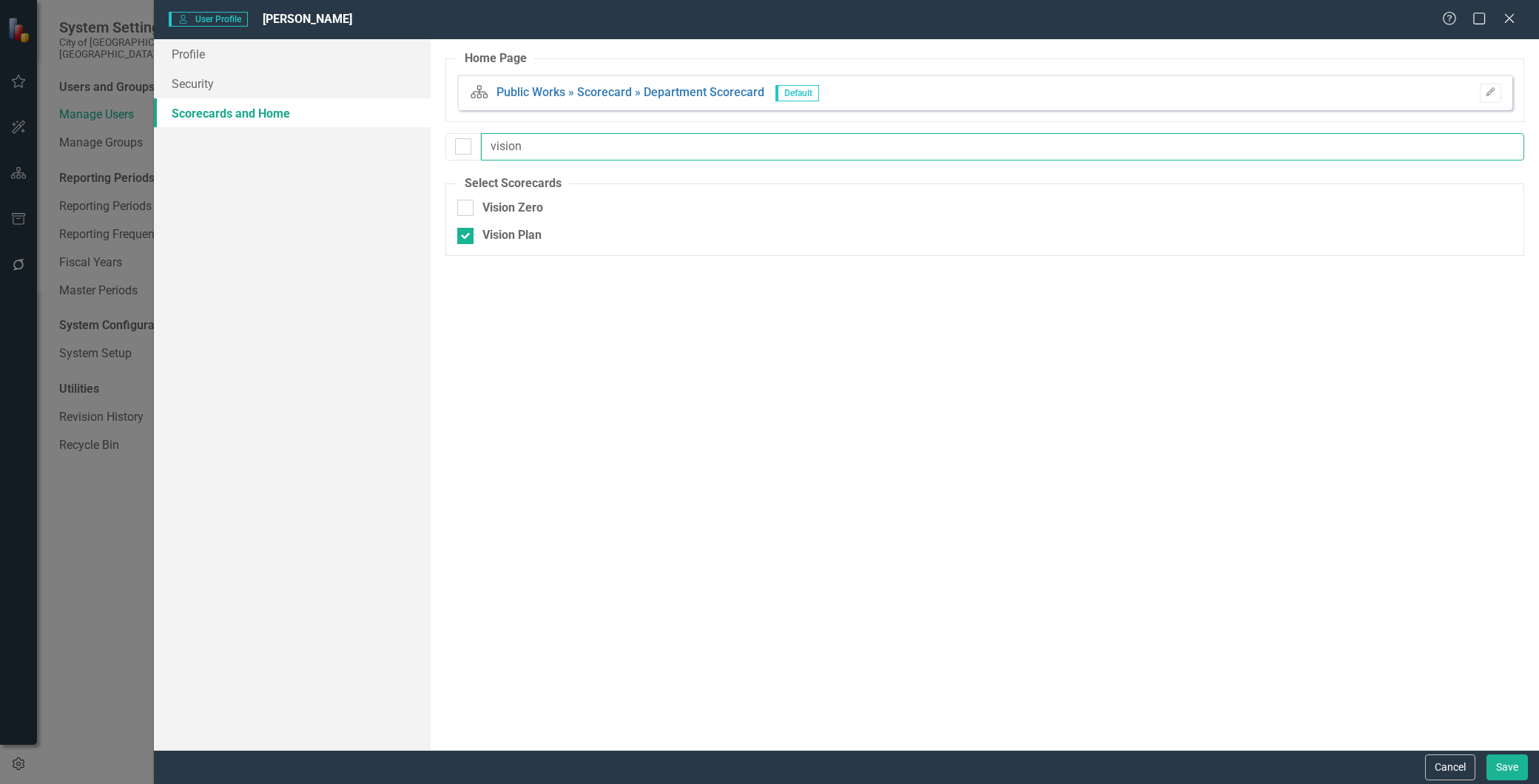
click at [494, 148] on input "vision" at bounding box center [1003, 146] width 1043 height 27
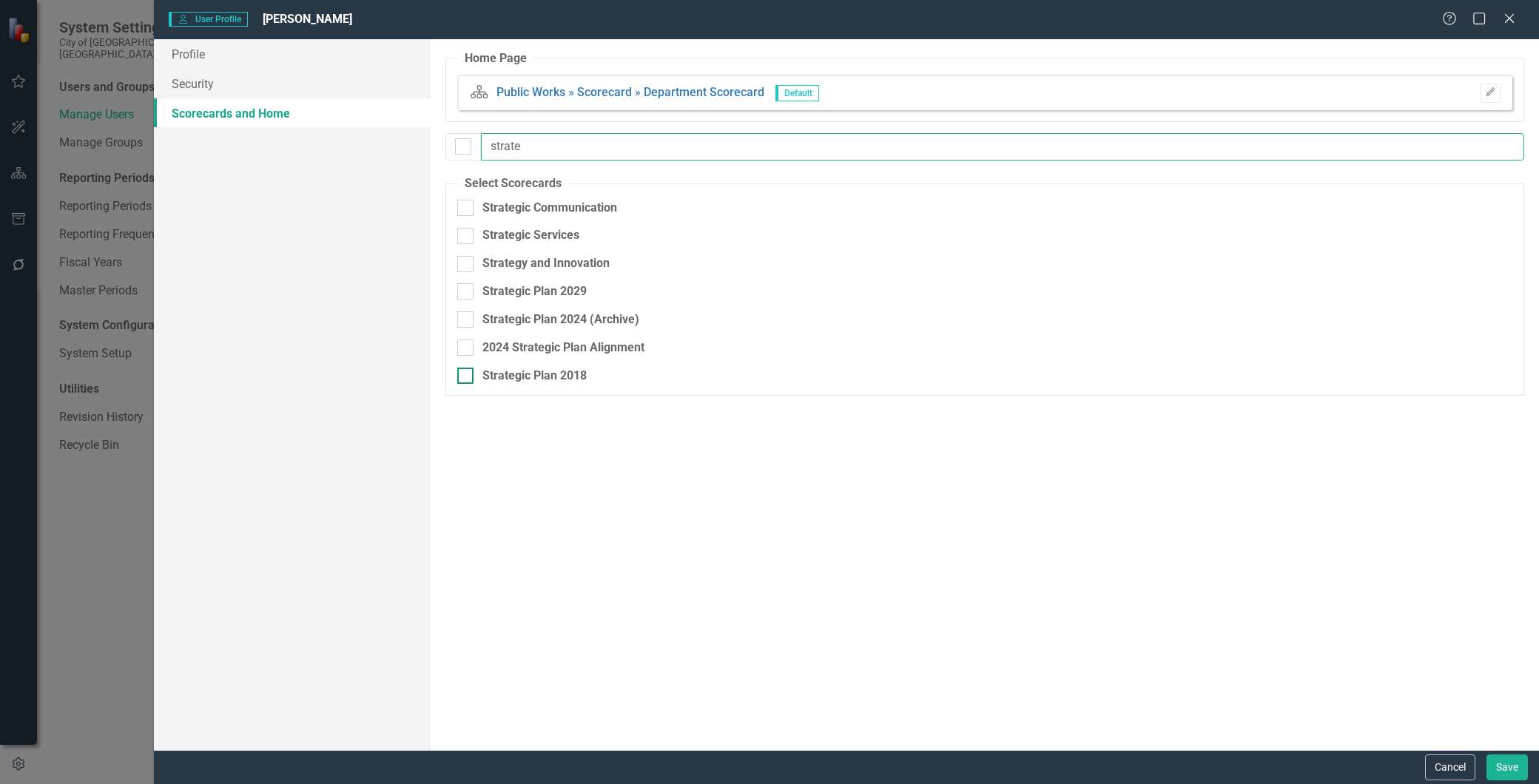
type input "strate"
click at [469, 376] on div at bounding box center [465, 375] width 16 height 16
click at [467, 376] on input "Strategic Plan 2018" at bounding box center [462, 372] width 9 height 9
checkbox input "true"
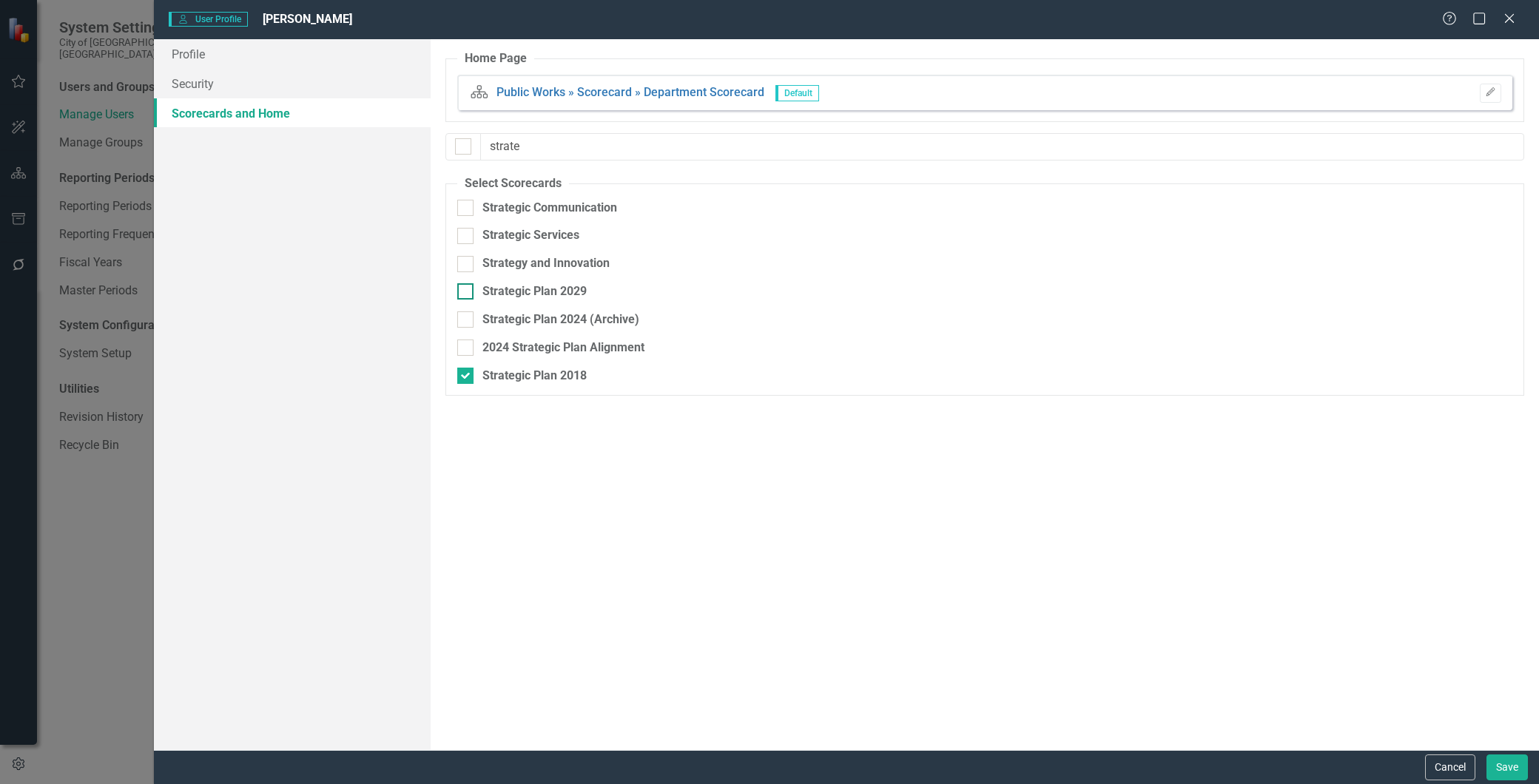
click at [462, 291] on input "Strategic Plan 2029" at bounding box center [462, 288] width 9 height 9
checkbox input "true"
click at [1502, 762] on button "Save" at bounding box center [1507, 767] width 41 height 26
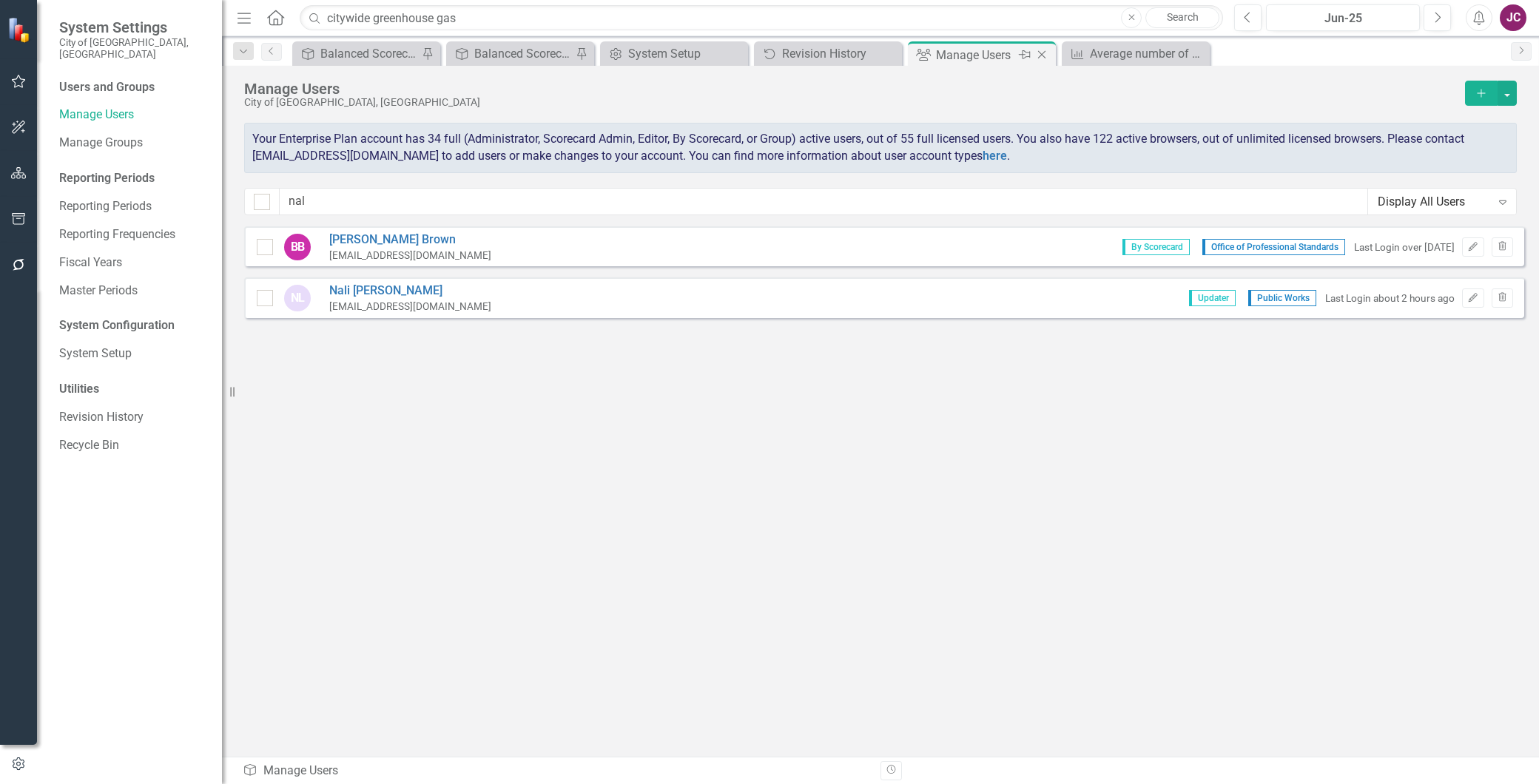
click at [1041, 53] on icon "Close" at bounding box center [1042, 54] width 15 height 12
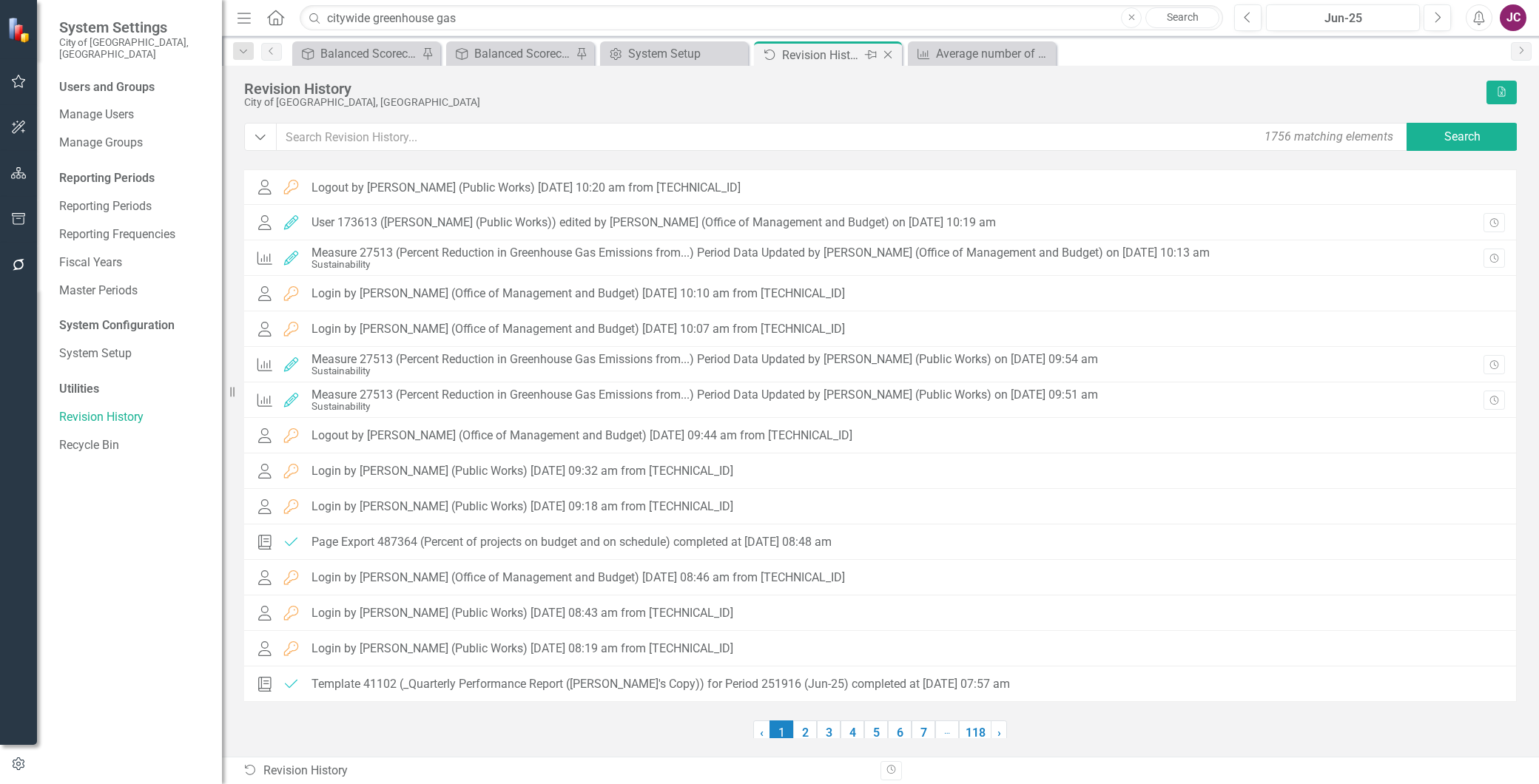
click at [885, 52] on icon at bounding box center [888, 55] width 8 height 8
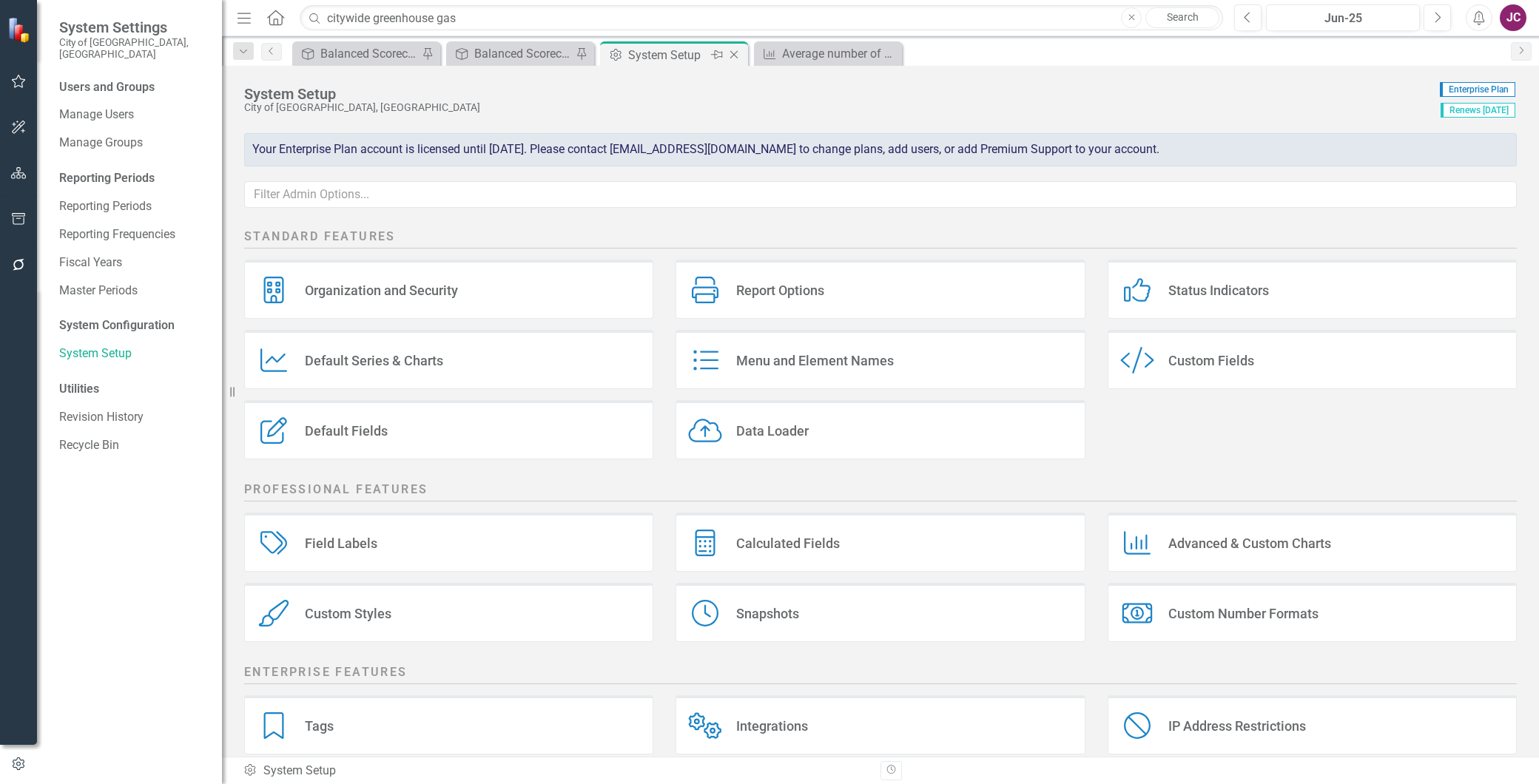
click at [731, 54] on icon "Close" at bounding box center [734, 54] width 15 height 12
